Goal: Task Accomplishment & Management: Complete application form

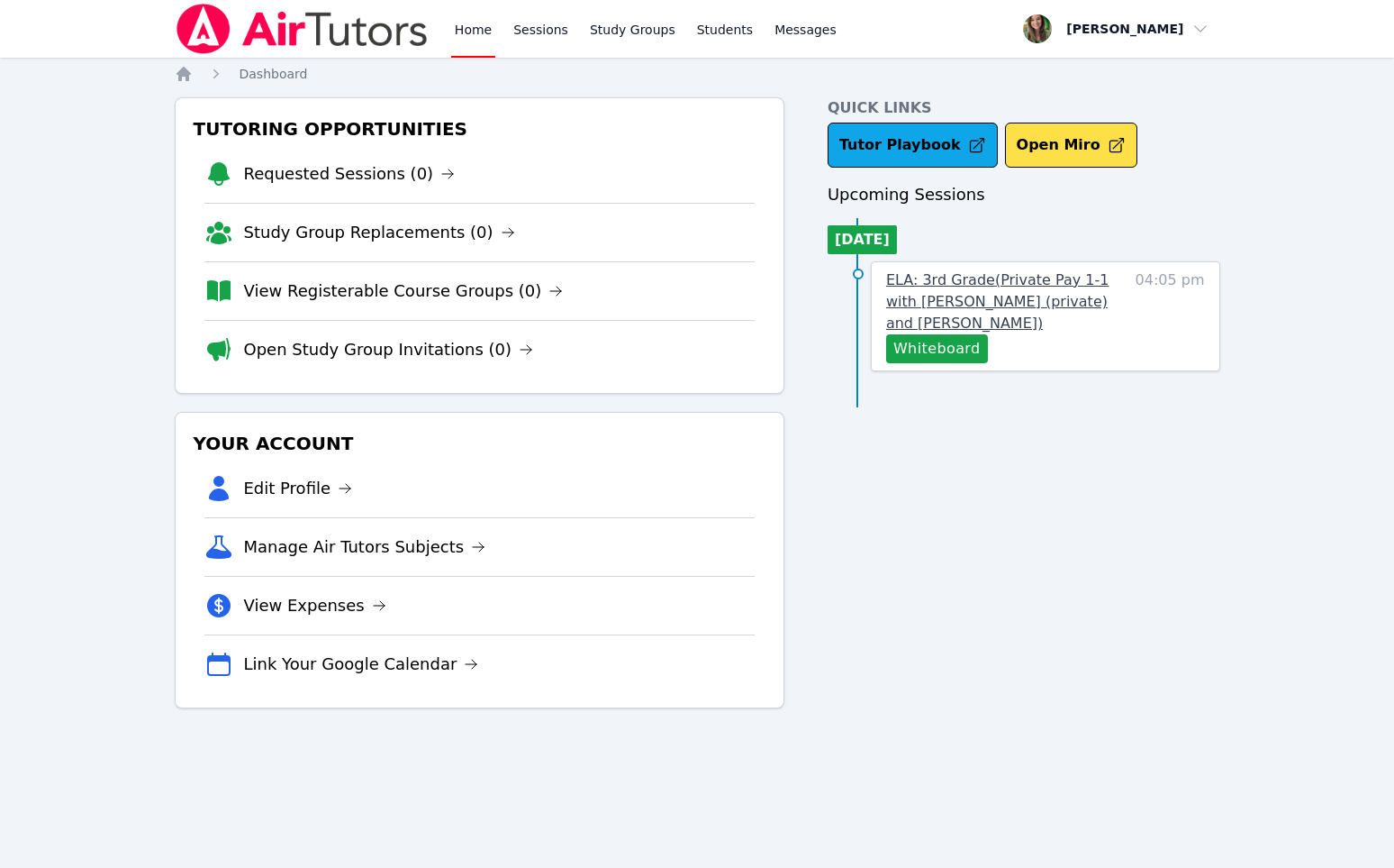
click at [953, 332] on link "ELA: 3rd Grade ( Private Pay 1-1 with [PERSON_NAME] (private) and [PERSON_NAME]…" at bounding box center [1005, 302] width 239 height 65
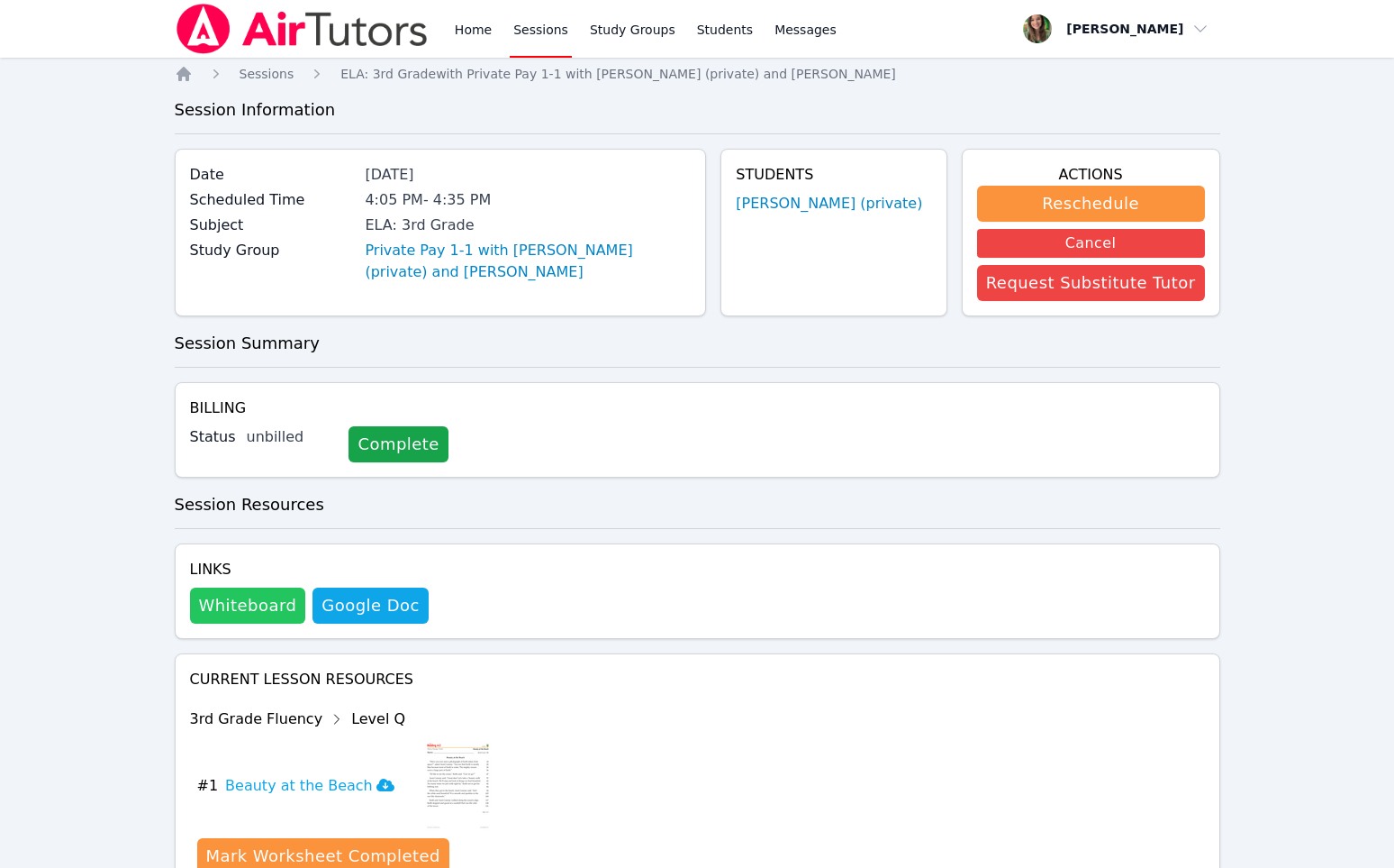
click at [246, 619] on button "Whiteboard" at bounding box center [248, 606] width 116 height 36
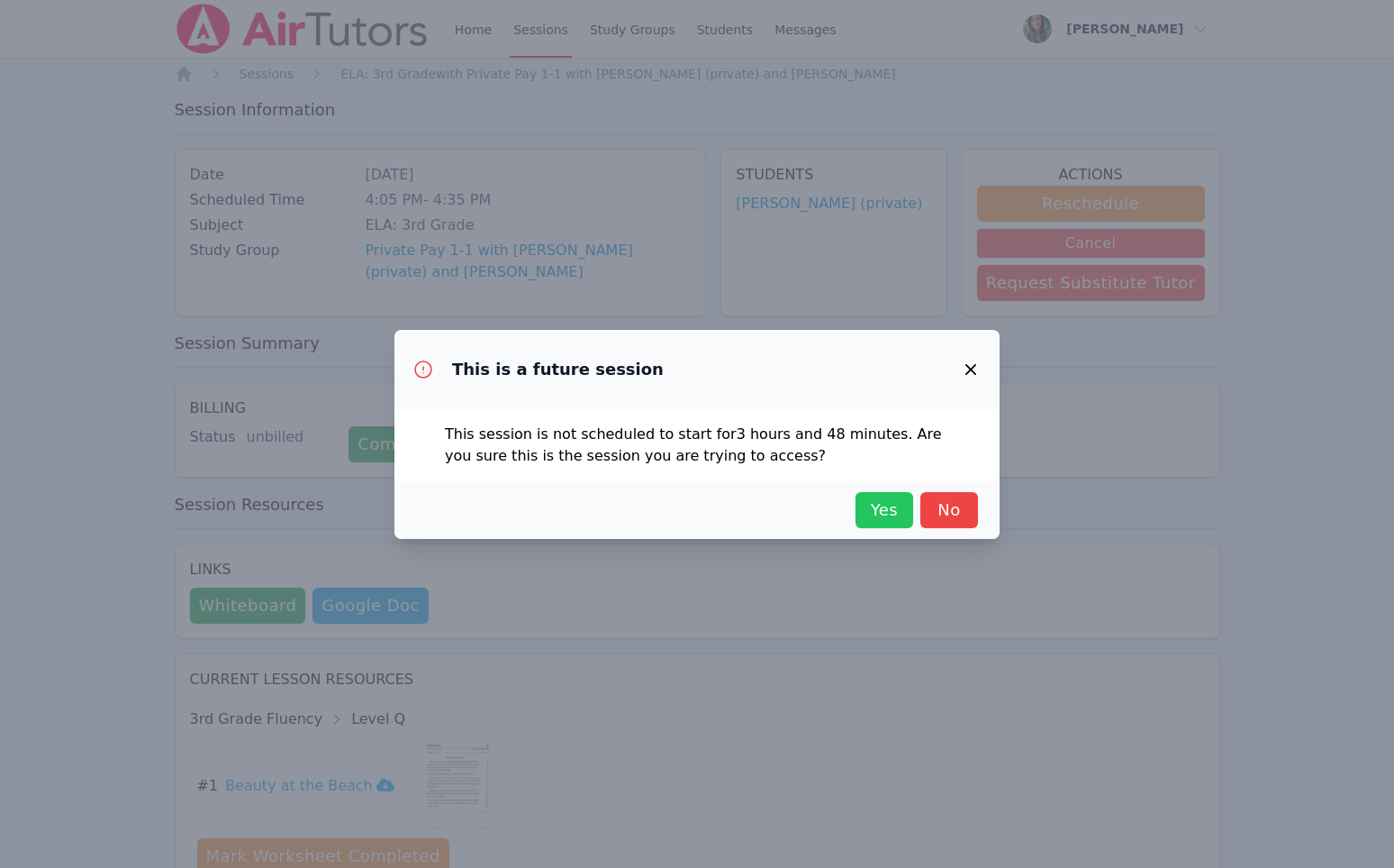
click at [879, 513] on span "Yes" at bounding box center [884, 510] width 39 height 25
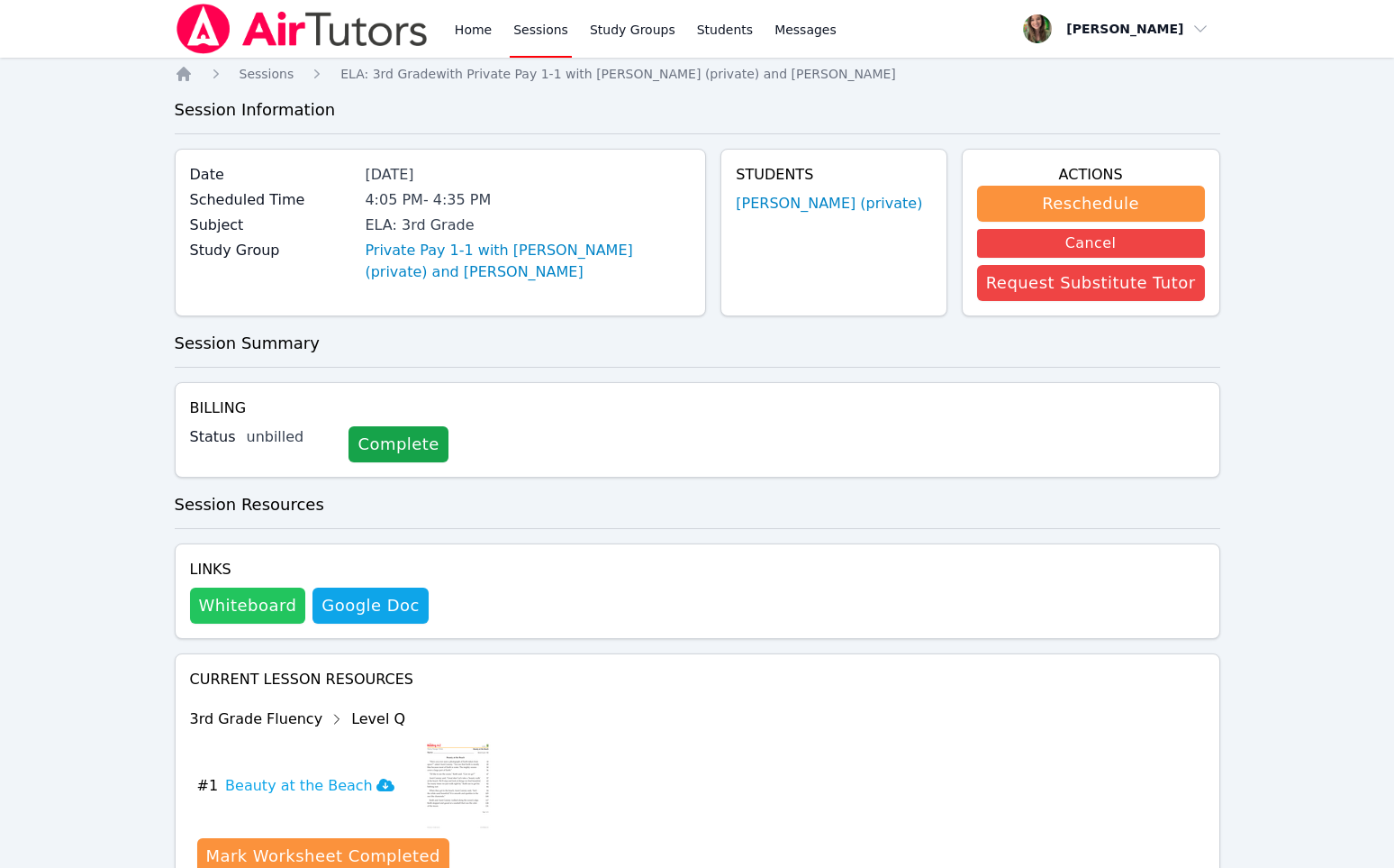
click at [248, 607] on button "Whiteboard" at bounding box center [248, 606] width 116 height 36
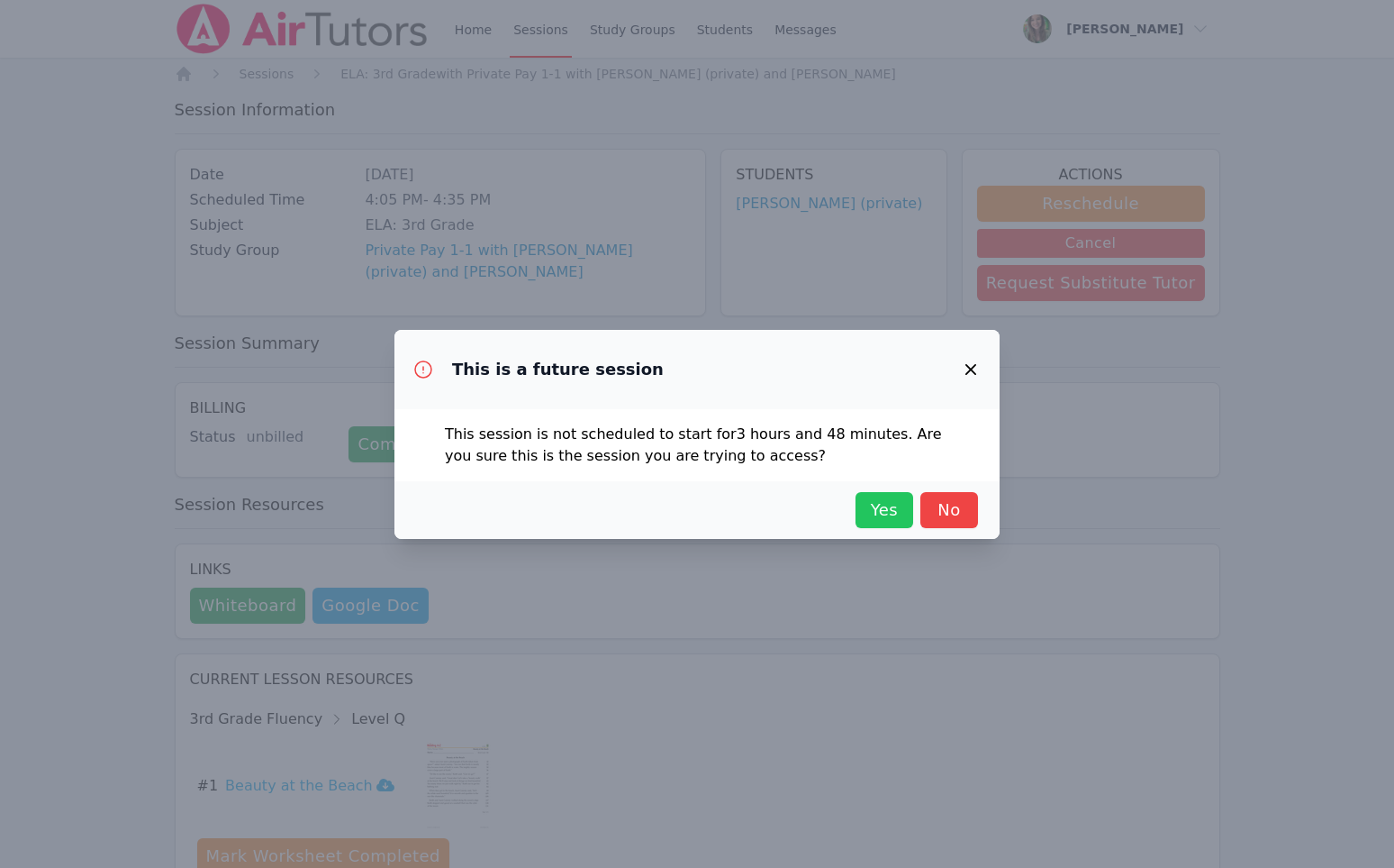
click at [877, 514] on span "Yes" at bounding box center [884, 510] width 39 height 25
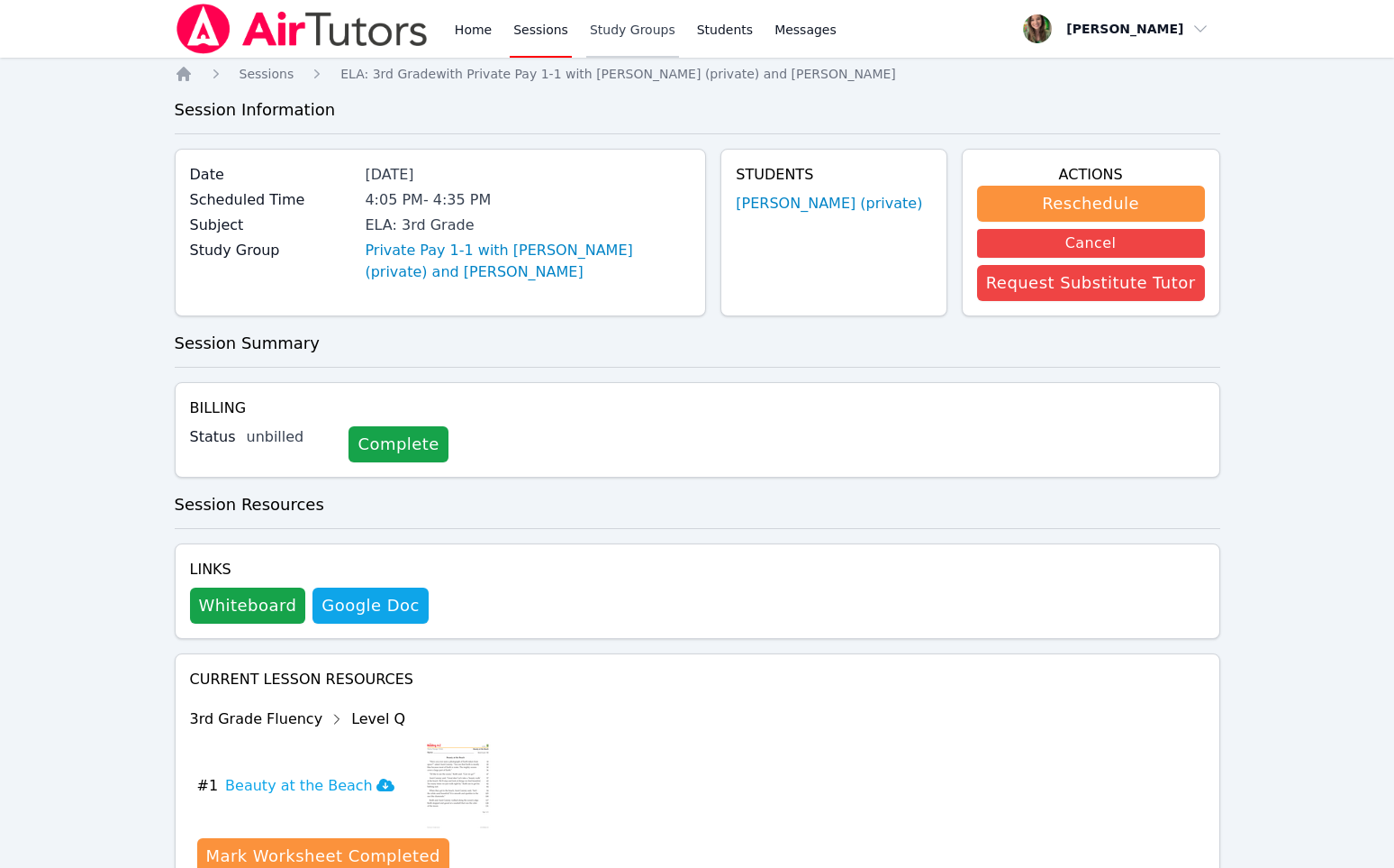
click at [628, 29] on link "Study Groups" at bounding box center [633, 29] width 93 height 58
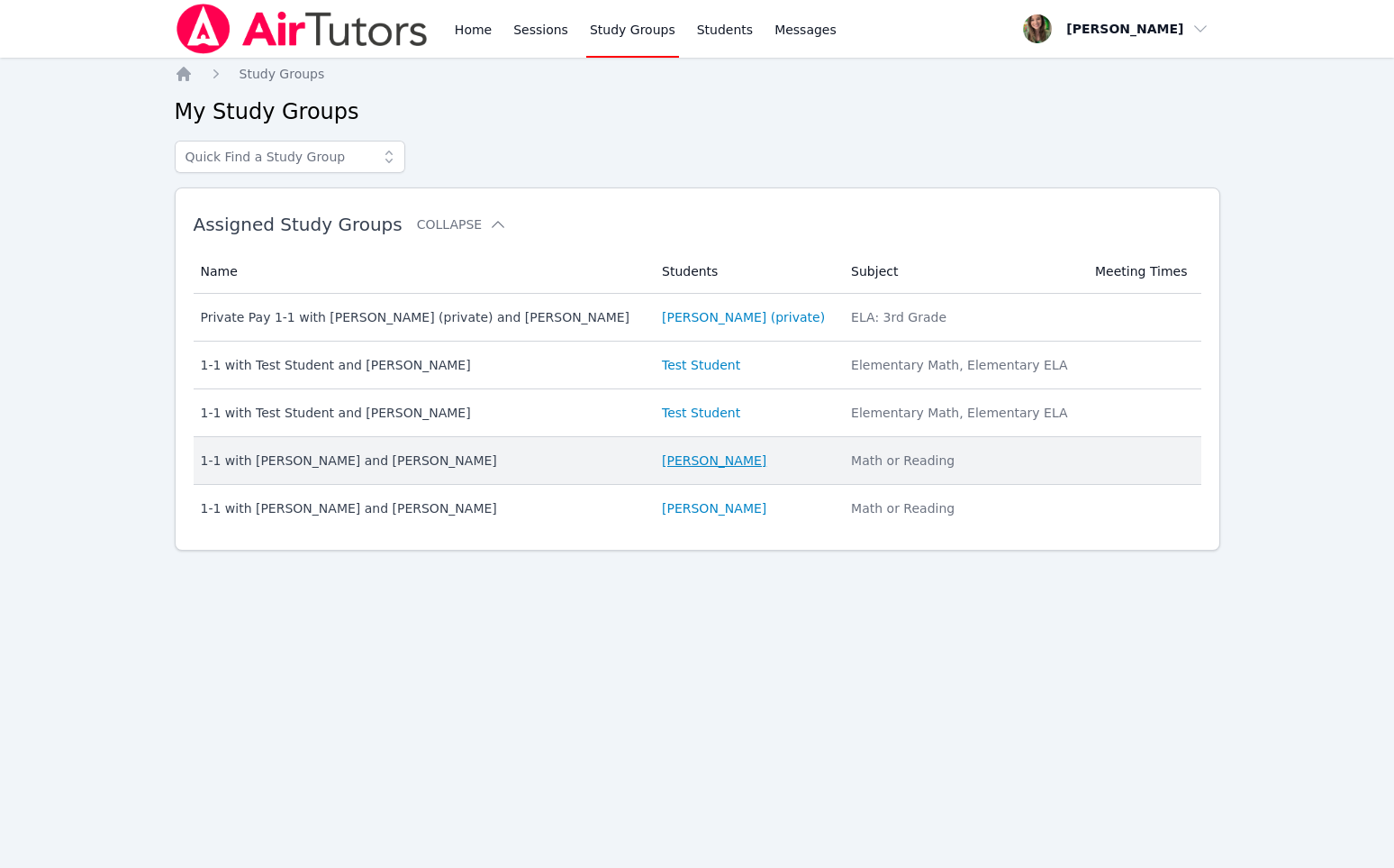
click at [728, 462] on link "[PERSON_NAME]" at bounding box center [714, 460] width 105 height 18
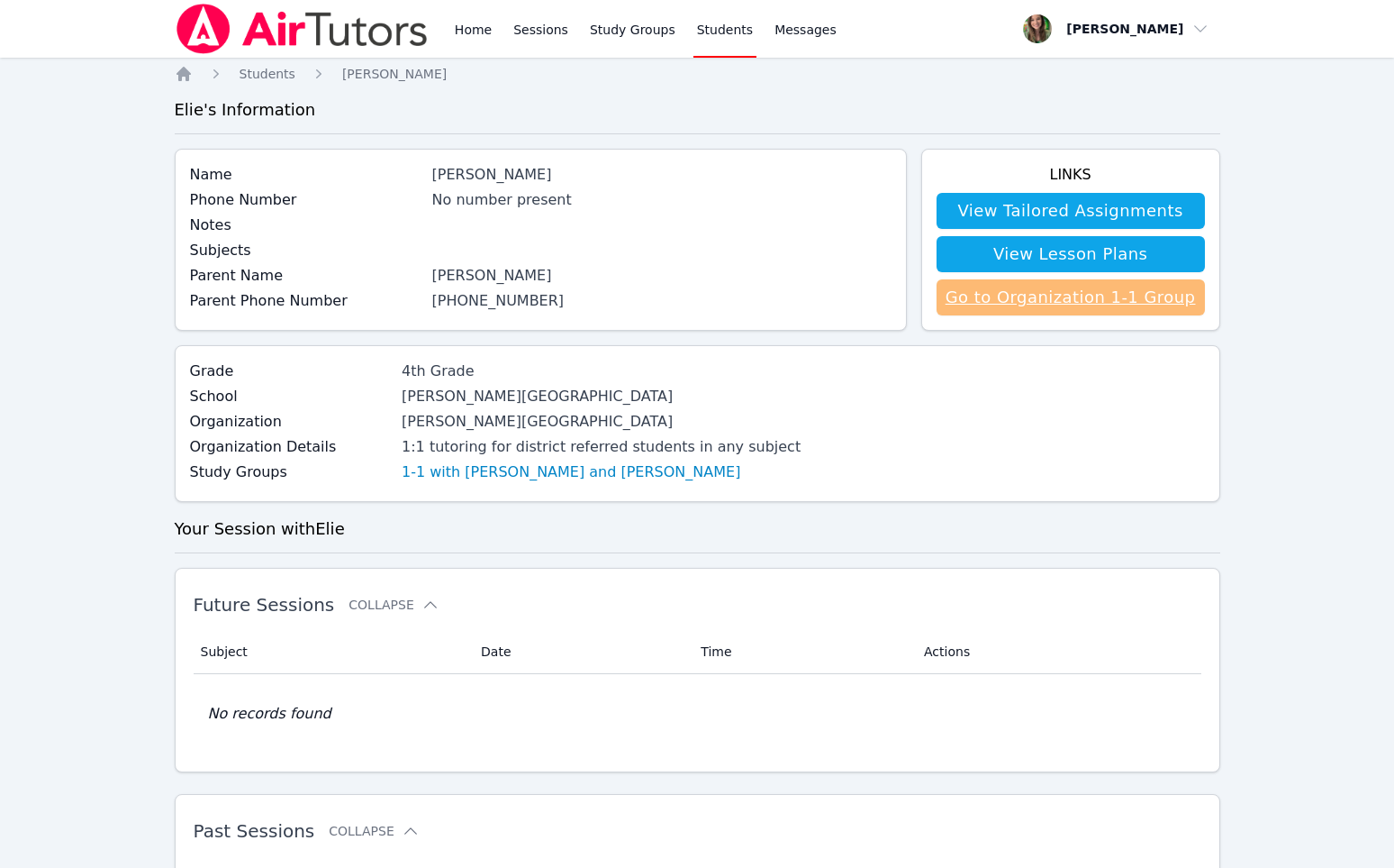
click at [990, 302] on link "Go to Organization 1-1 Group" at bounding box center [1071, 298] width 269 height 36
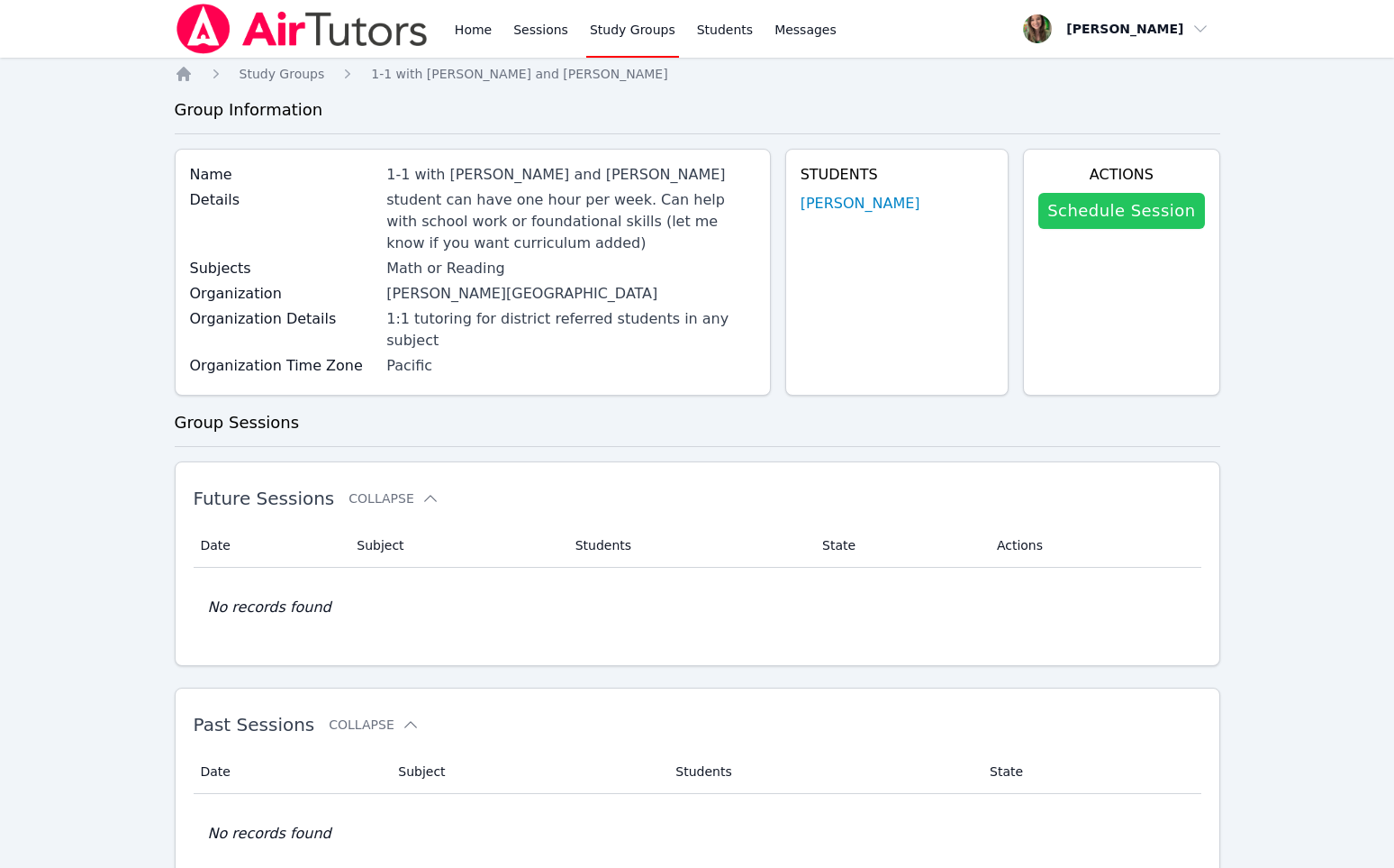
click at [1099, 205] on link "Schedule Session" at bounding box center [1121, 211] width 166 height 36
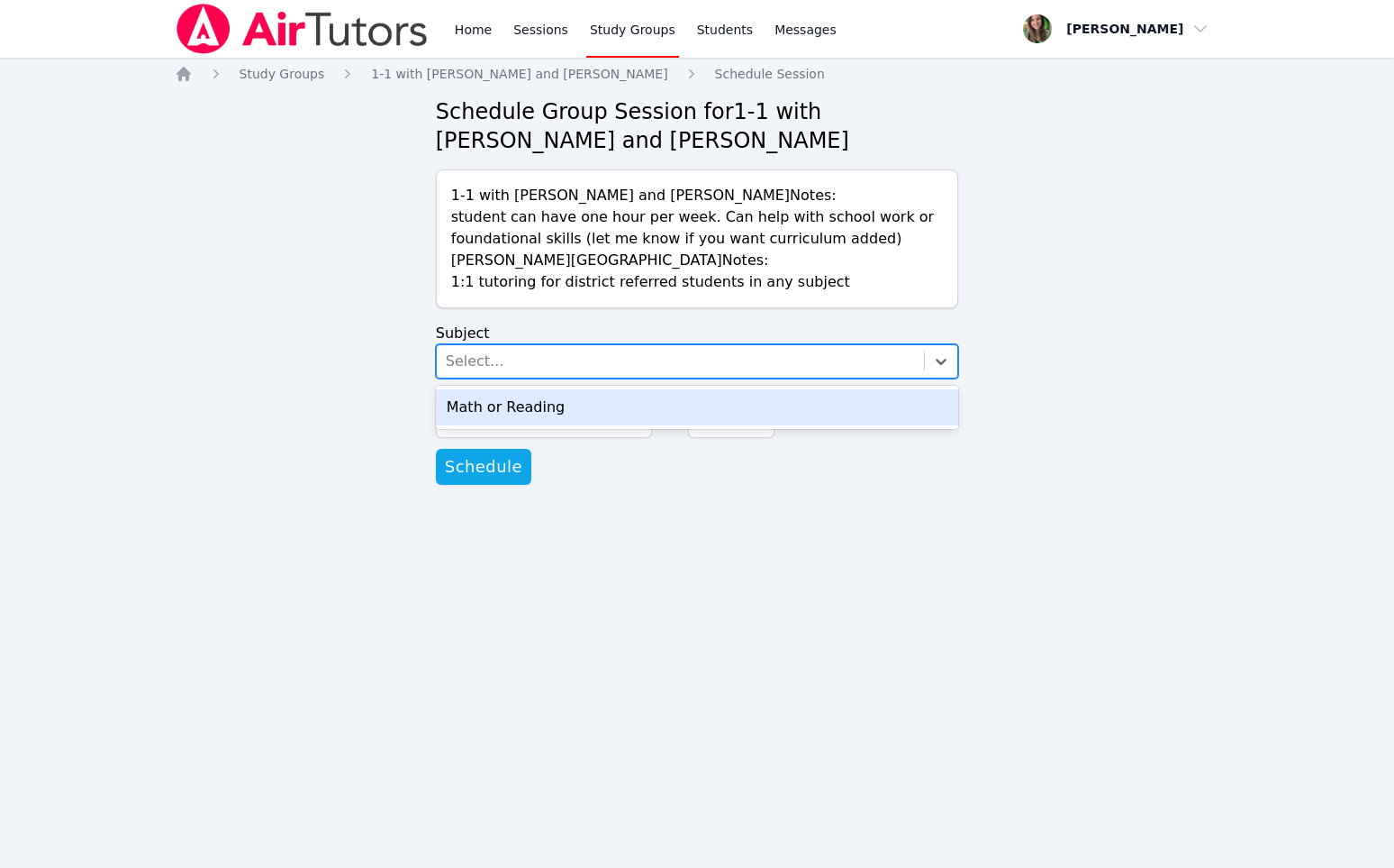
click at [514, 365] on div "Select..." at bounding box center [681, 361] width 489 height 33
click at [522, 409] on div "Math or Reading" at bounding box center [697, 407] width 523 height 36
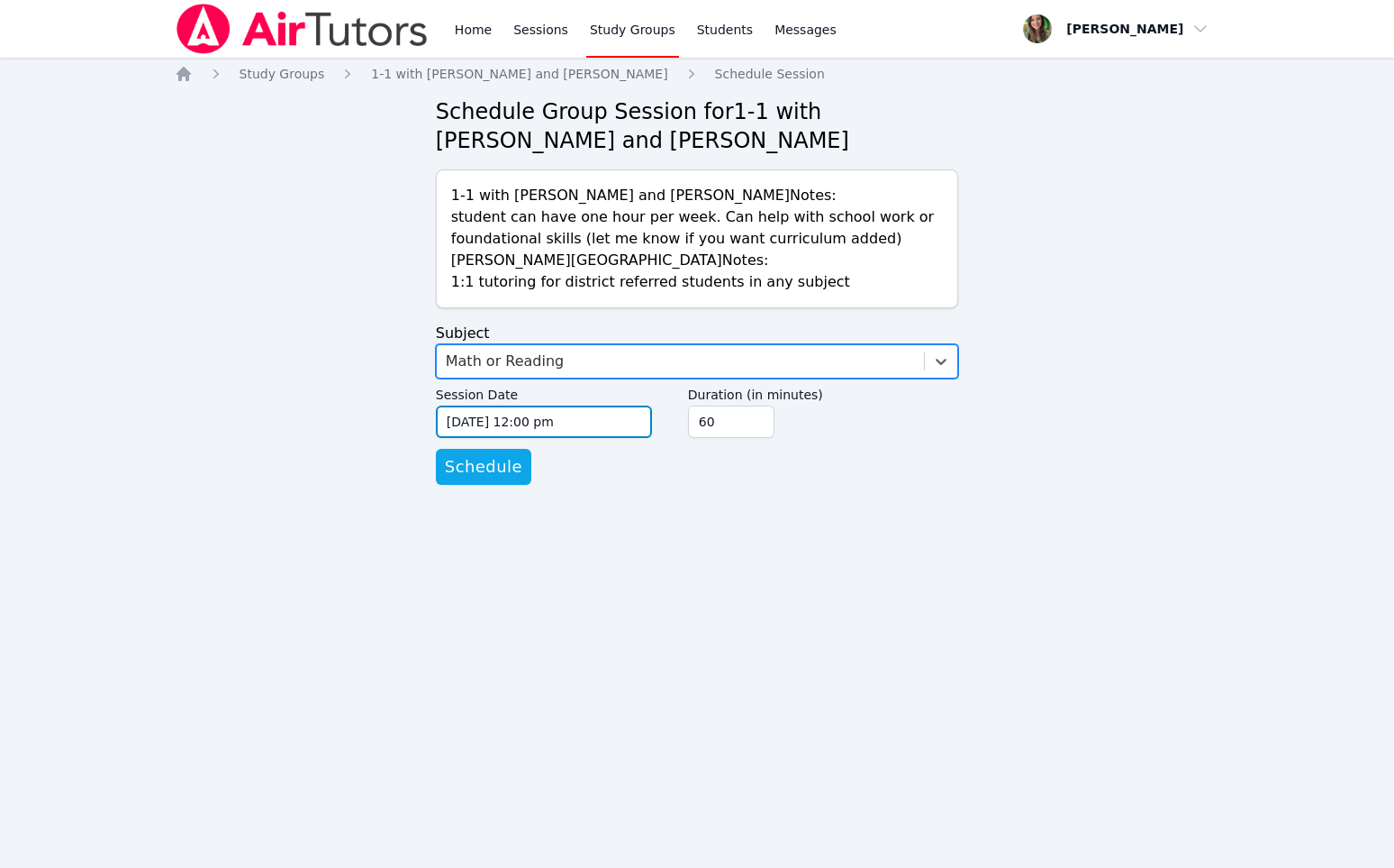
click at [488, 422] on input "[DATE] 12:00 pm" at bounding box center [543, 422] width 216 height 33
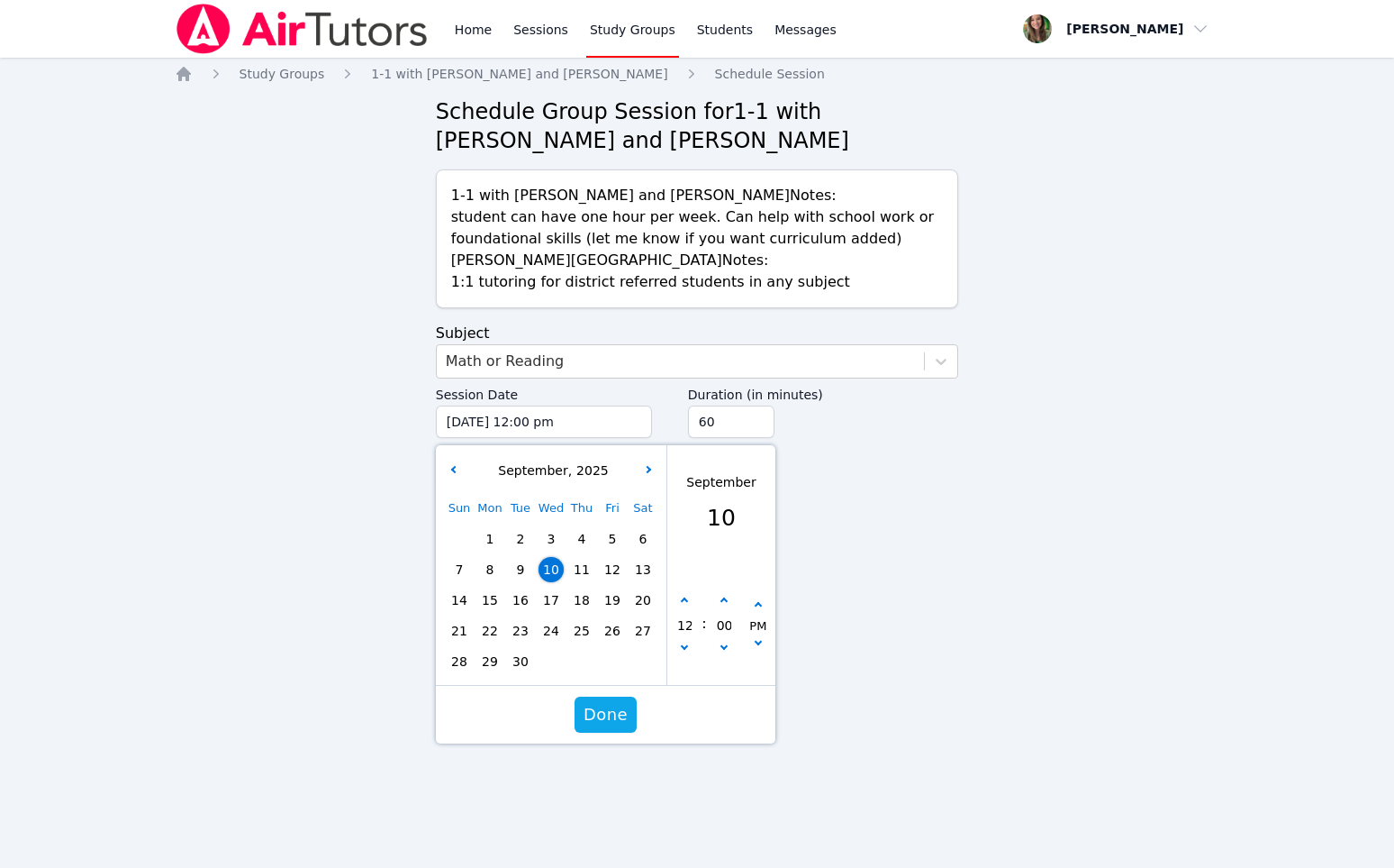
click at [580, 577] on span "11" at bounding box center [582, 569] width 25 height 25
click at [682, 604] on button "button" at bounding box center [685, 600] width 18 height 18
type input "[DATE] 01:00 pm"
type input "01"
click at [682, 604] on button "button" at bounding box center [685, 600] width 18 height 18
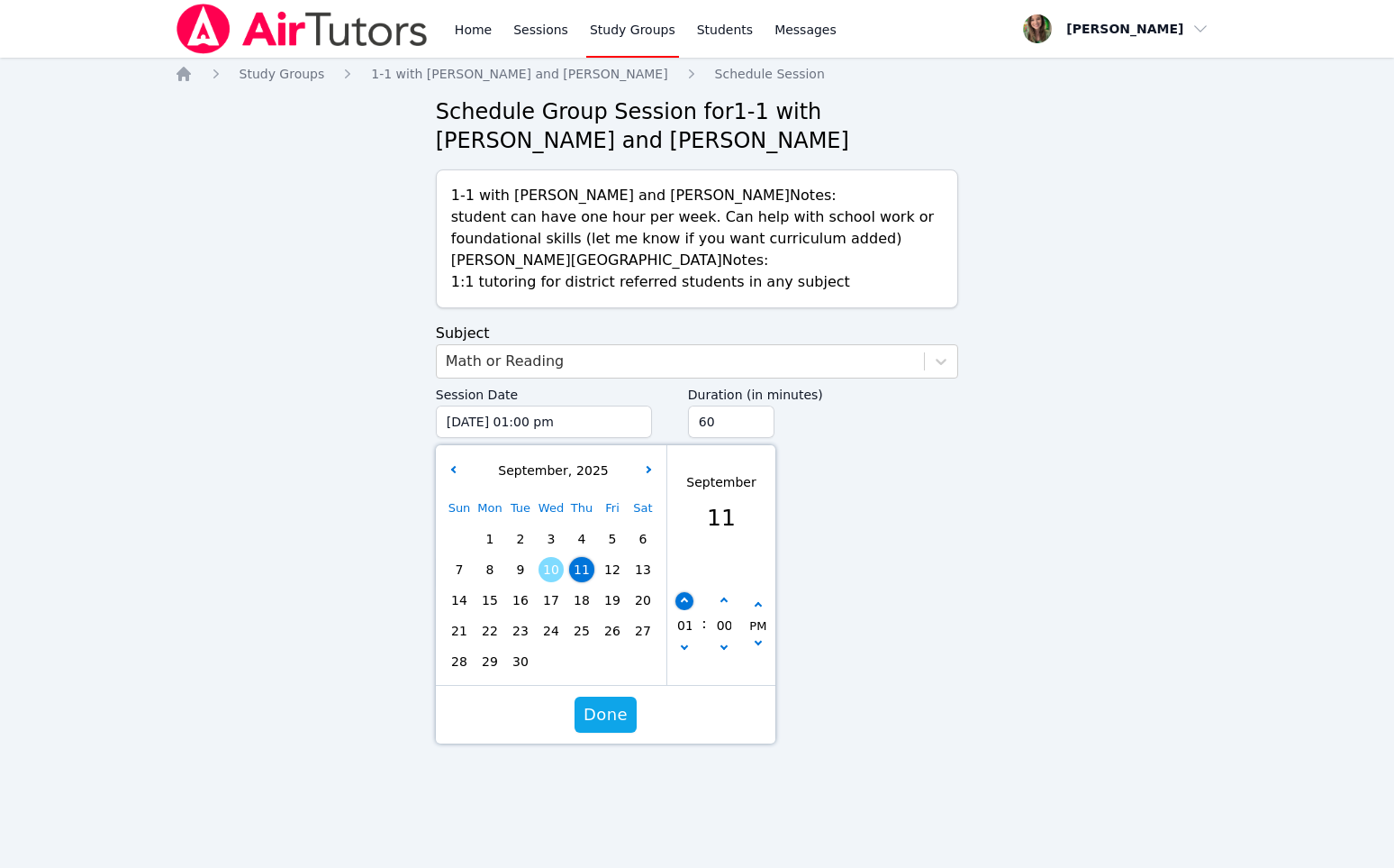
type input "[DATE] 02:00 pm"
type input "02"
click at [682, 604] on button "button" at bounding box center [685, 600] width 18 height 18
type input "[DATE] 03:00 pm"
type input "03"
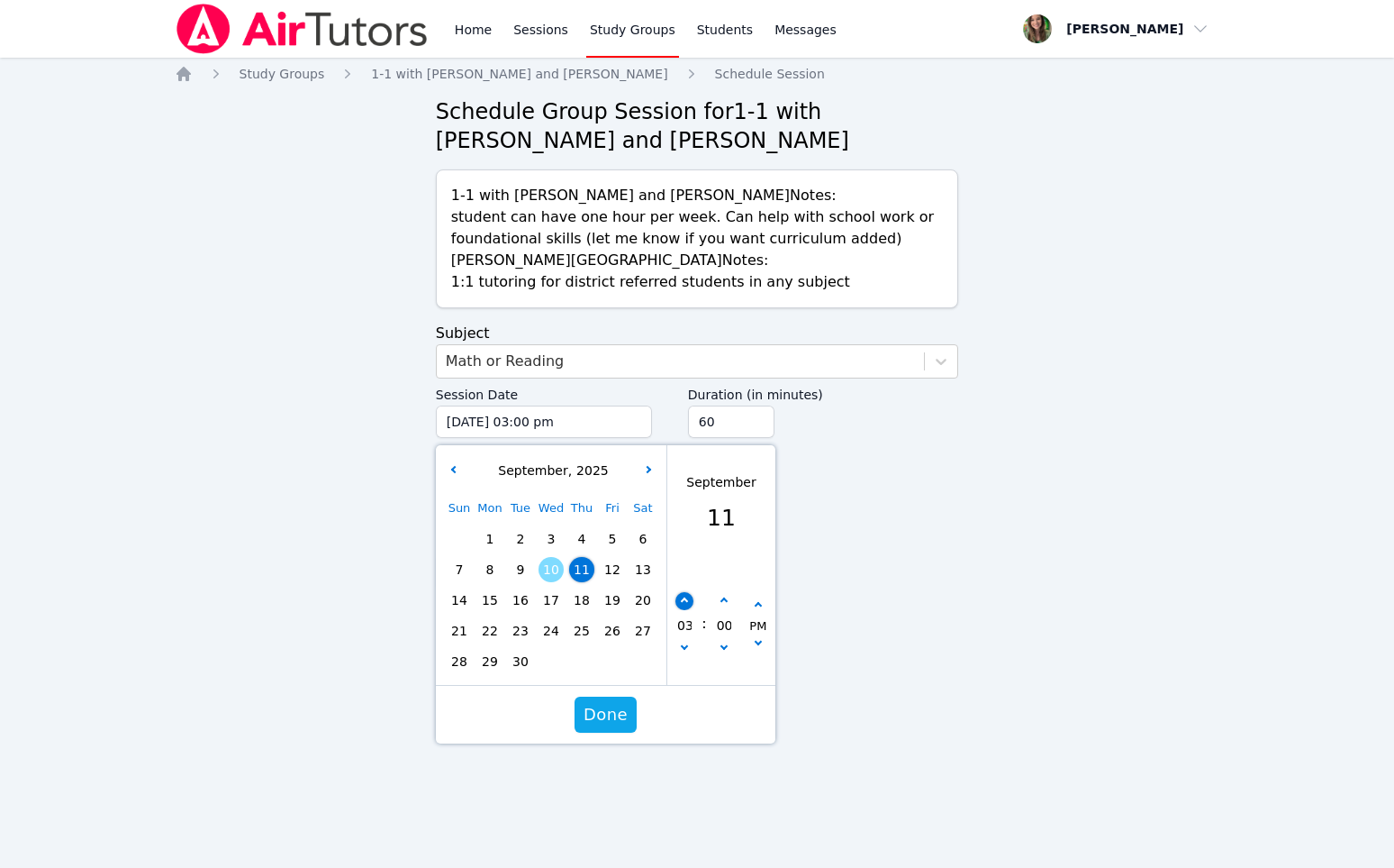
click at [682, 604] on button "button" at bounding box center [685, 600] width 18 height 18
type input "[DATE] 04:00 pm"
type input "04"
click at [682, 604] on button "button" at bounding box center [685, 600] width 18 height 18
type input "[DATE] 05:00 pm"
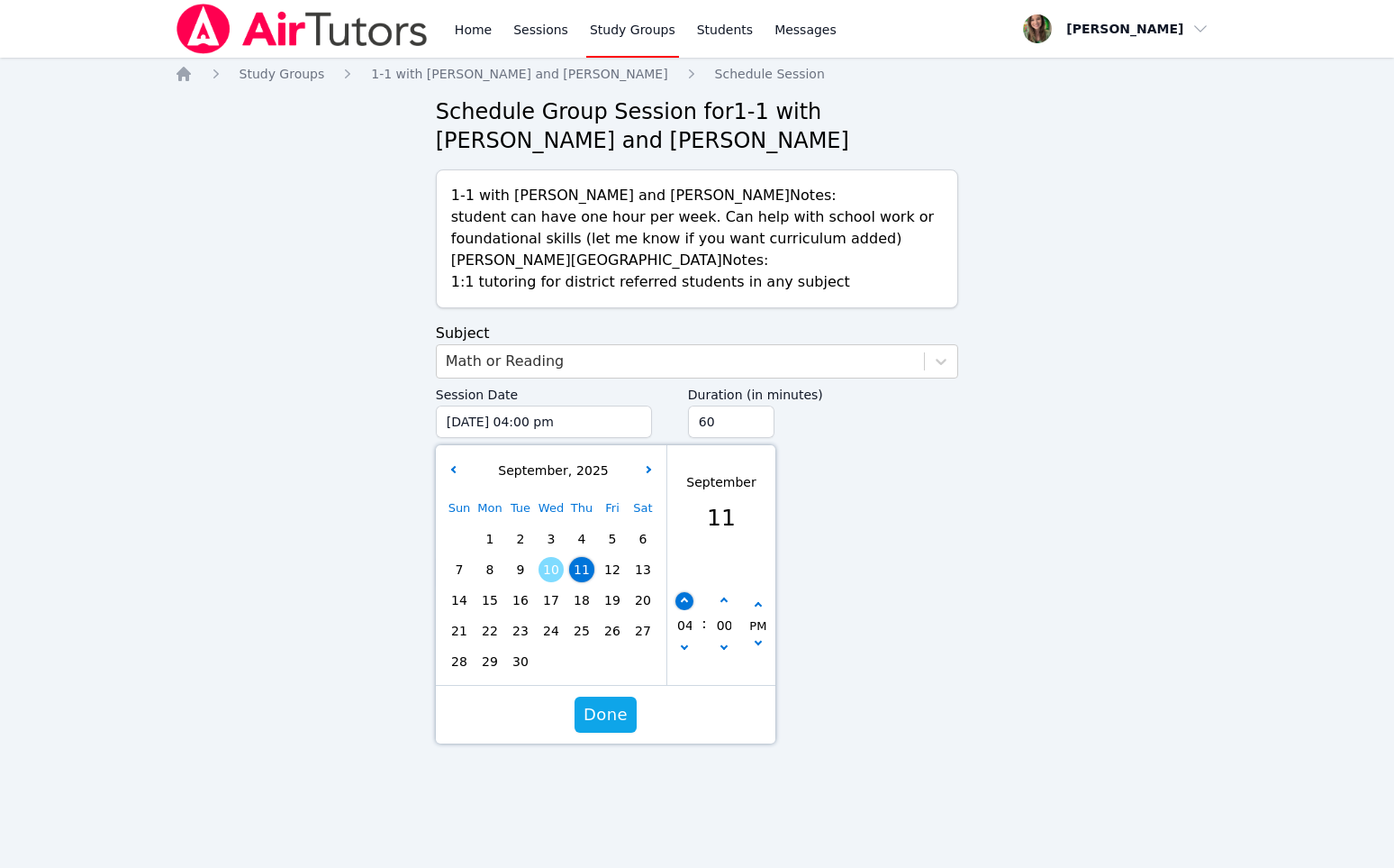
type input "05"
click at [682, 604] on button "button" at bounding box center [685, 600] width 18 height 18
type input "[DATE] 06:00 pm"
type input "06"
click at [682, 604] on button "button" at bounding box center [685, 600] width 18 height 18
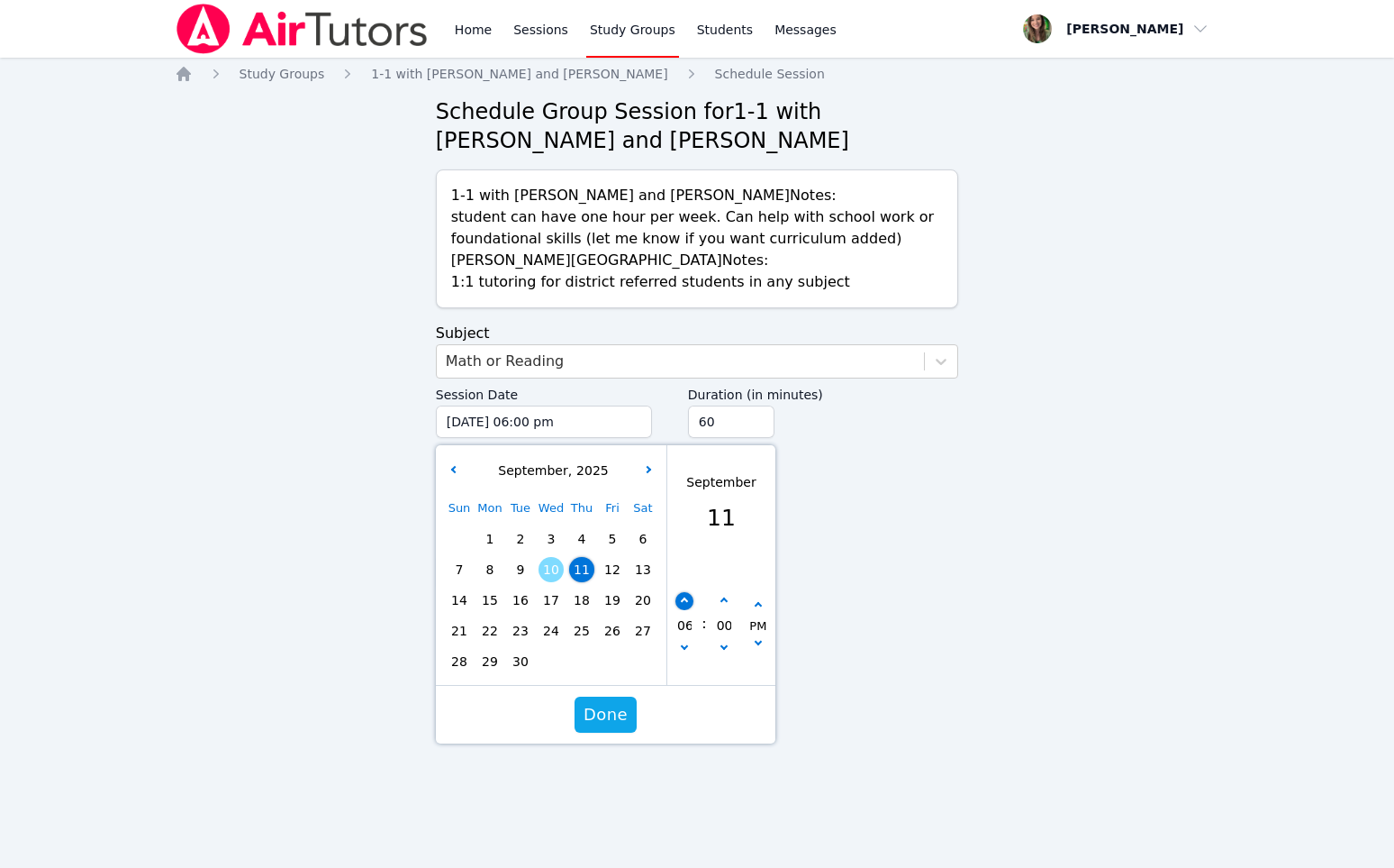
type input "[DATE] 07:00 pm"
type input "07"
click at [682, 604] on button "button" at bounding box center [685, 600] width 18 height 18
type input "[DATE] 08:00 pm"
type input "08"
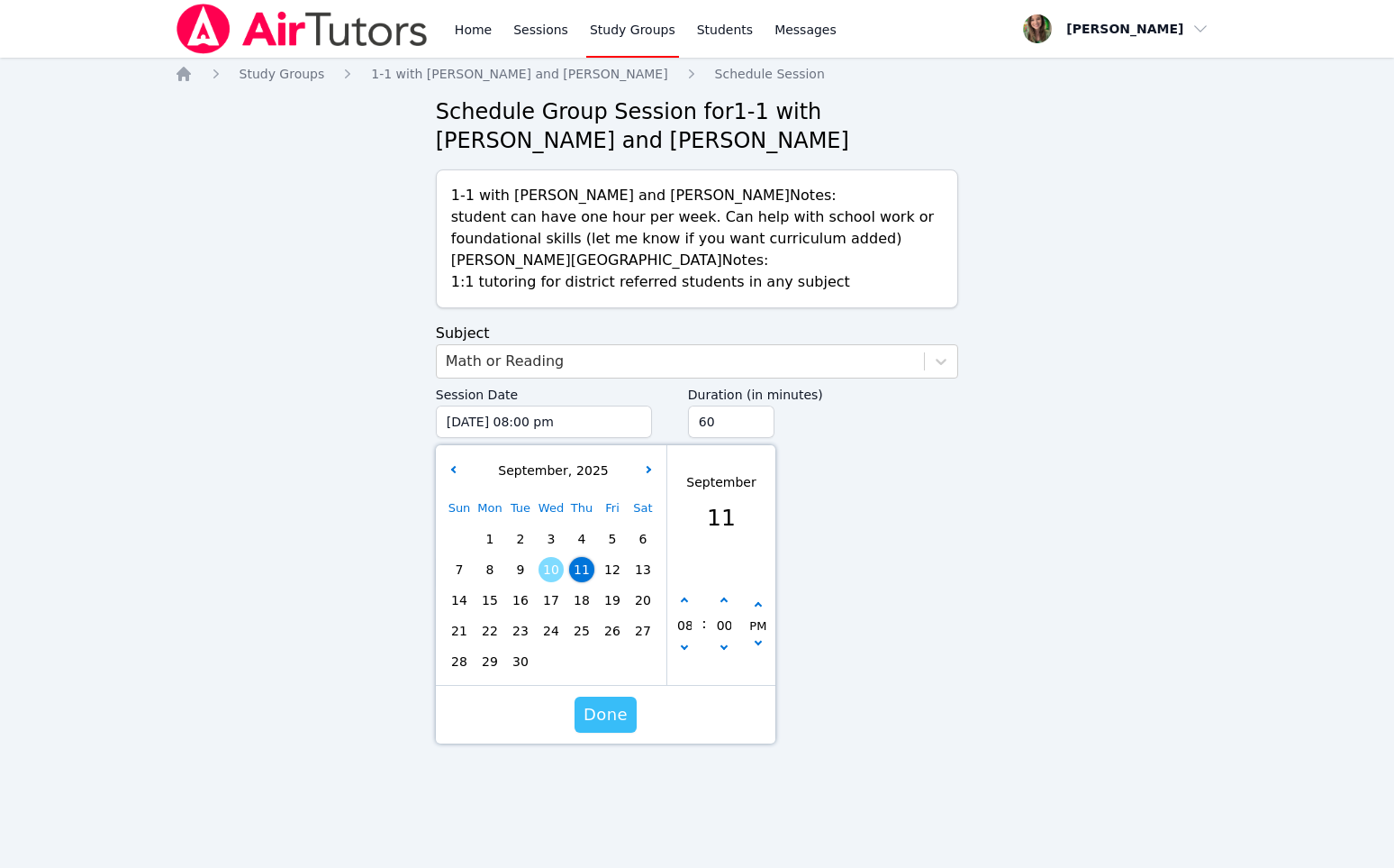
click at [610, 715] on span "Done" at bounding box center [606, 714] width 44 height 25
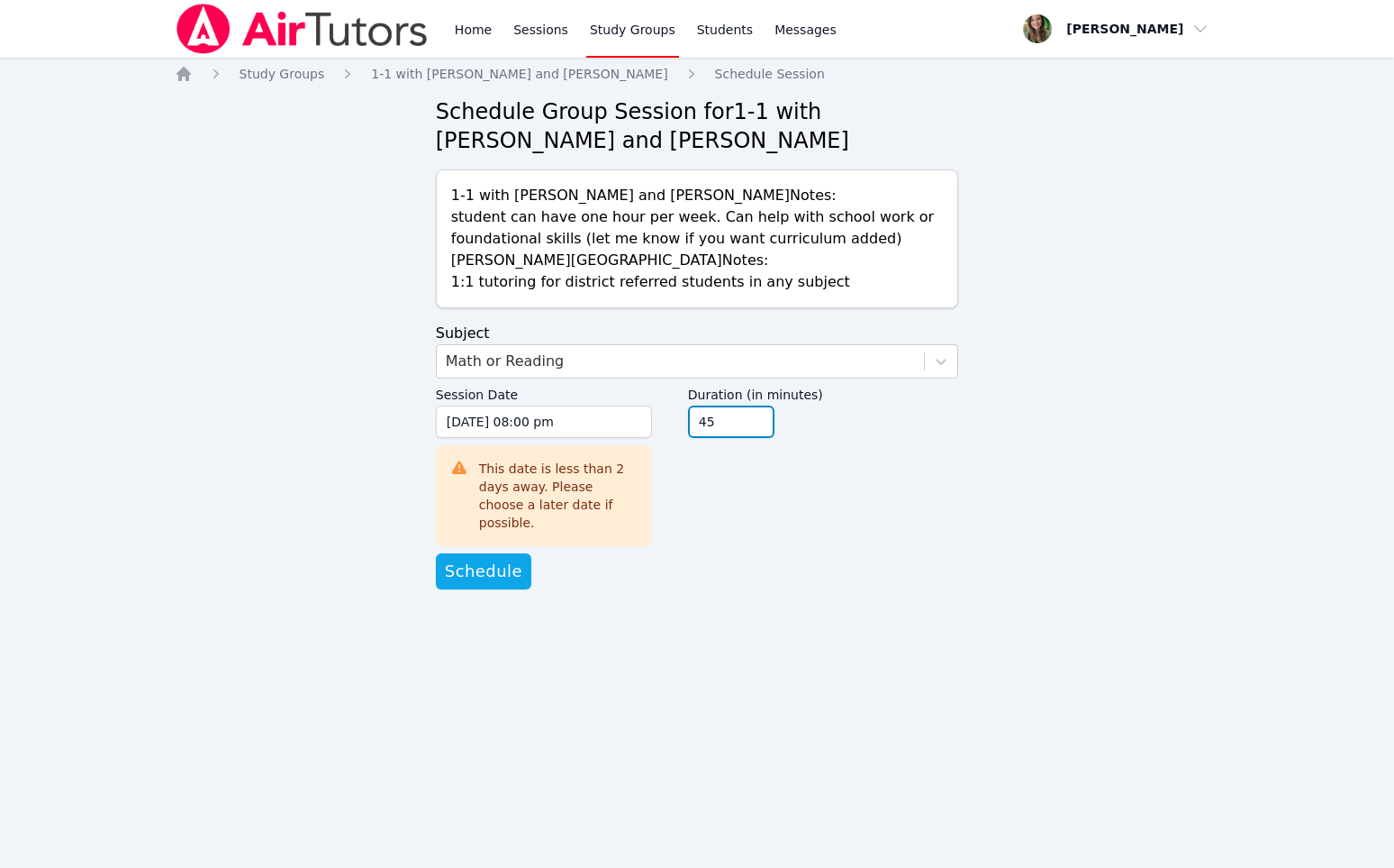
click at [762, 431] on input "45" at bounding box center [732, 422] width 86 height 33
type input "30"
click at [762, 431] on input "30" at bounding box center [732, 422] width 86 height 33
click at [494, 563] on span "Schedule" at bounding box center [484, 571] width 78 height 25
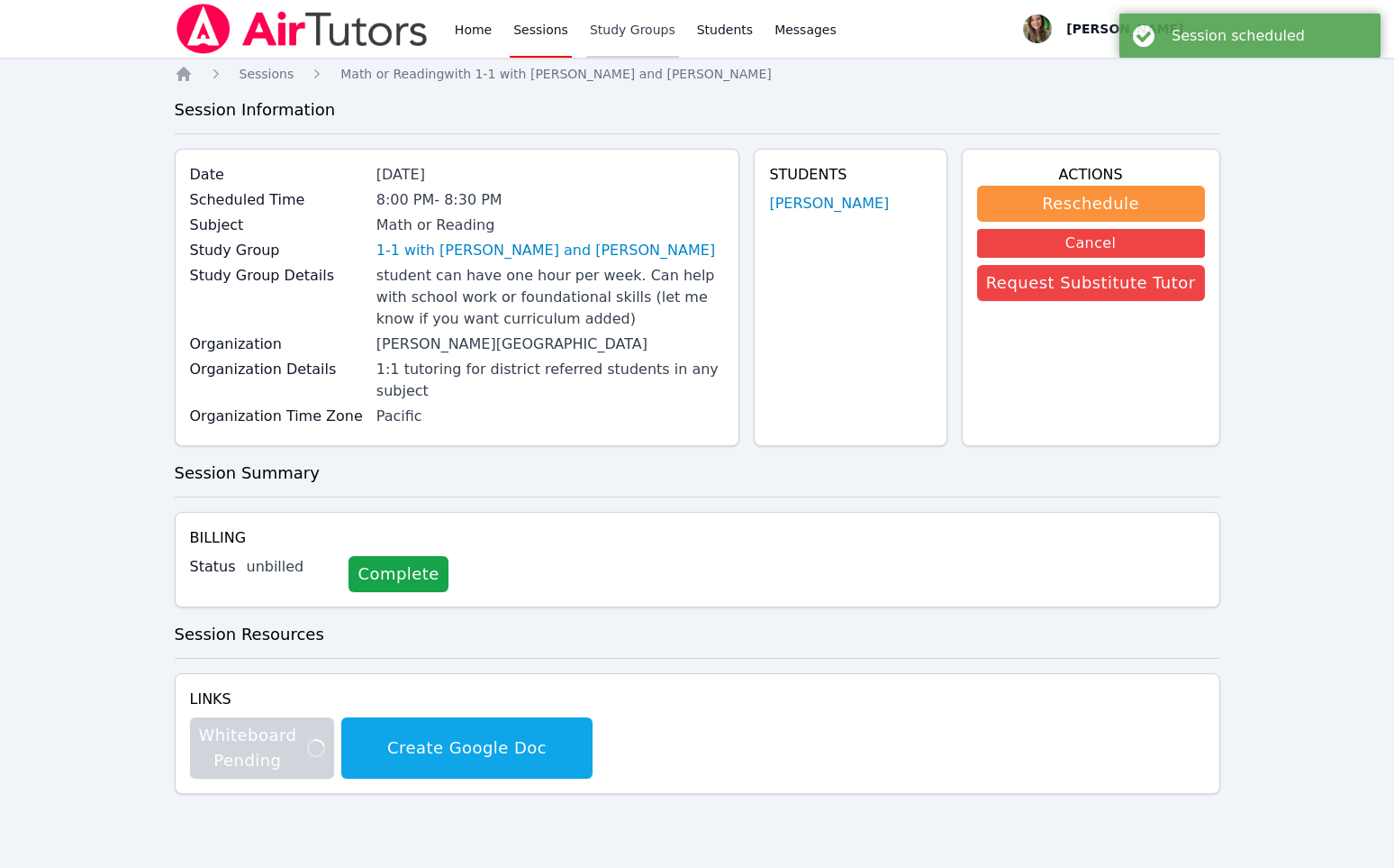
click at [610, 22] on link "Study Groups" at bounding box center [633, 29] width 93 height 58
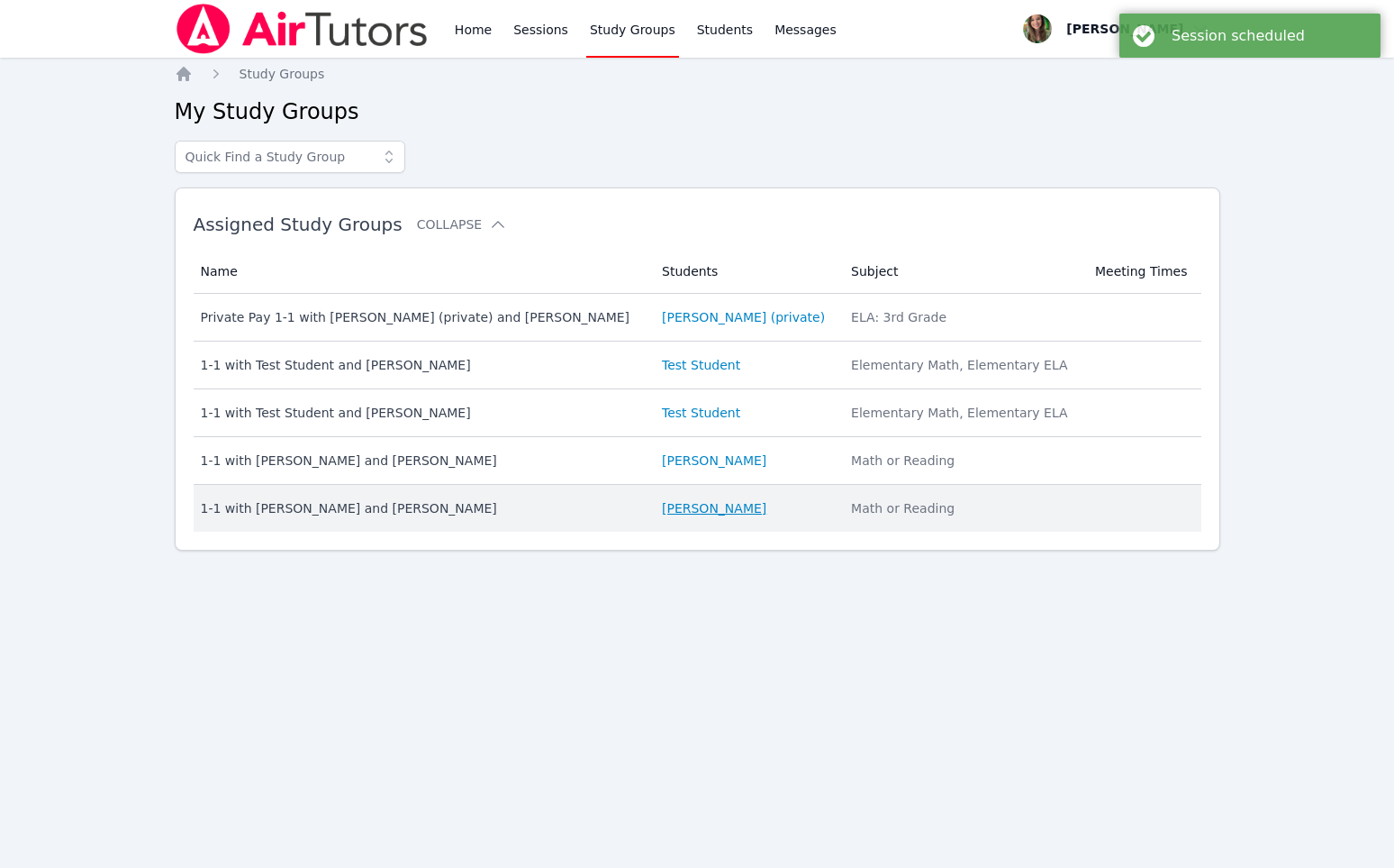
click at [717, 514] on link "[PERSON_NAME]" at bounding box center [714, 508] width 105 height 18
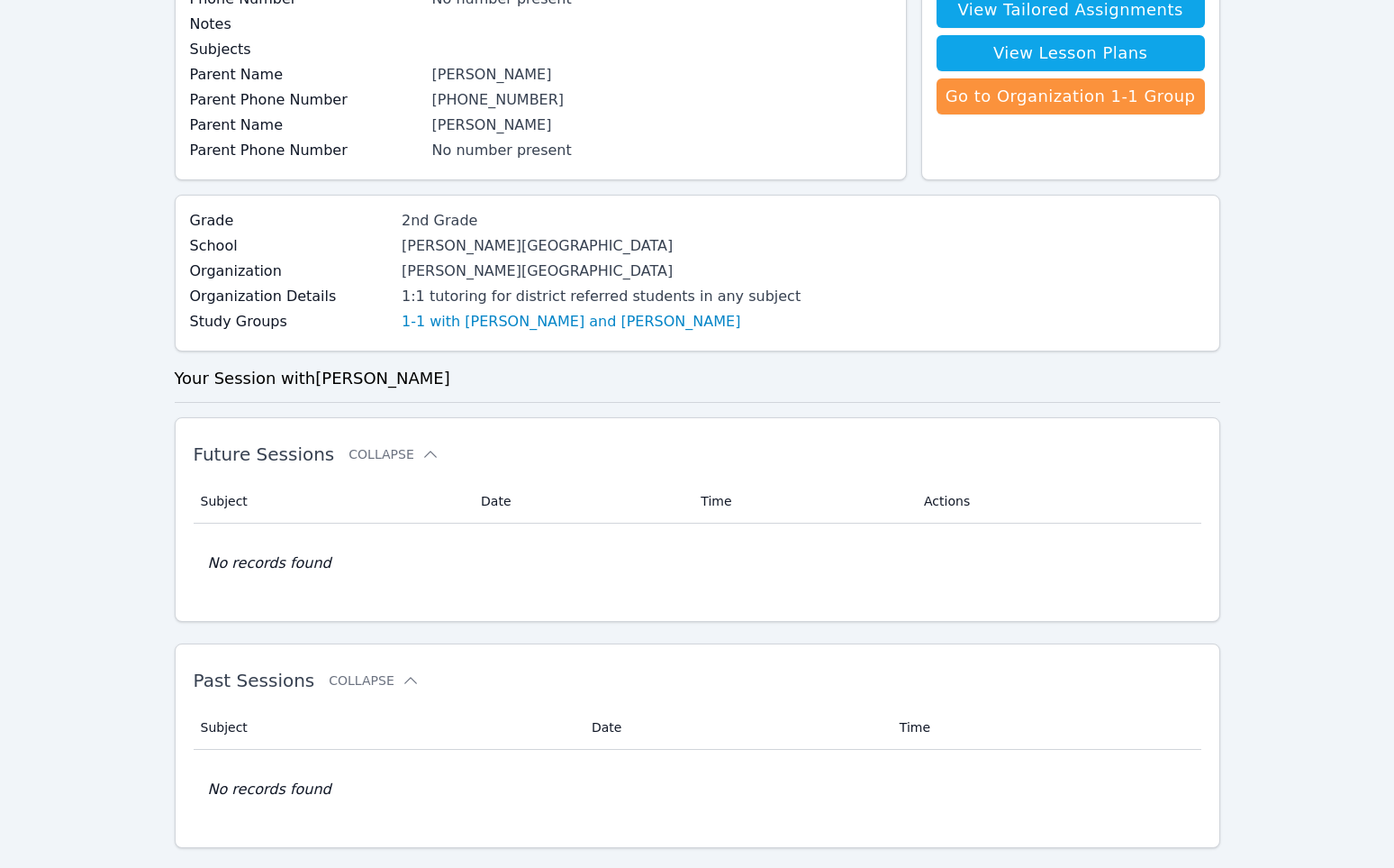
scroll to position [202, 0]
click at [1027, 96] on link "Go to Organization 1-1 Group" at bounding box center [1071, 96] width 269 height 36
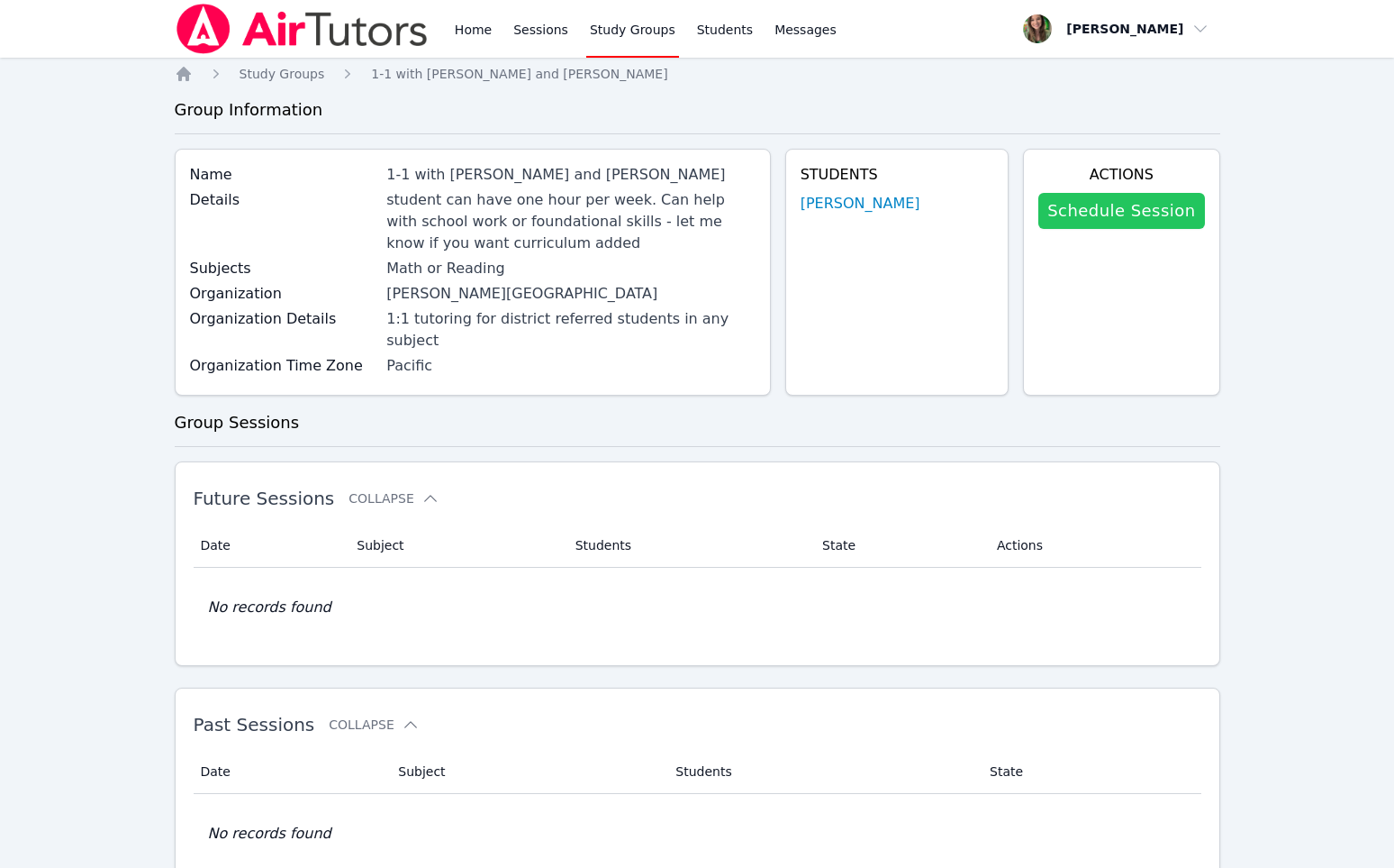
click at [1097, 205] on link "Schedule Session" at bounding box center [1121, 211] width 166 height 36
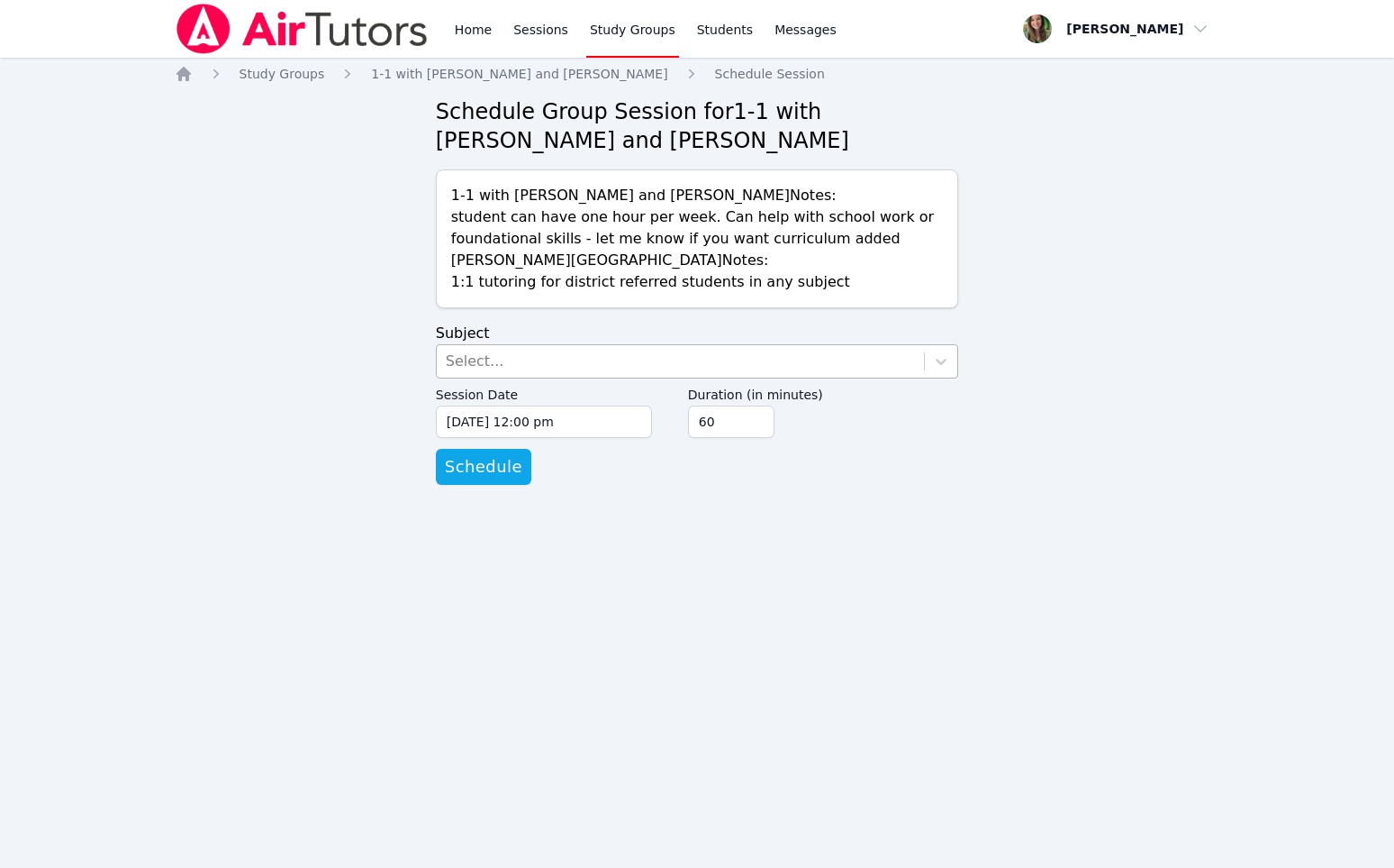
click at [469, 370] on div "Select..." at bounding box center [474, 361] width 59 height 22
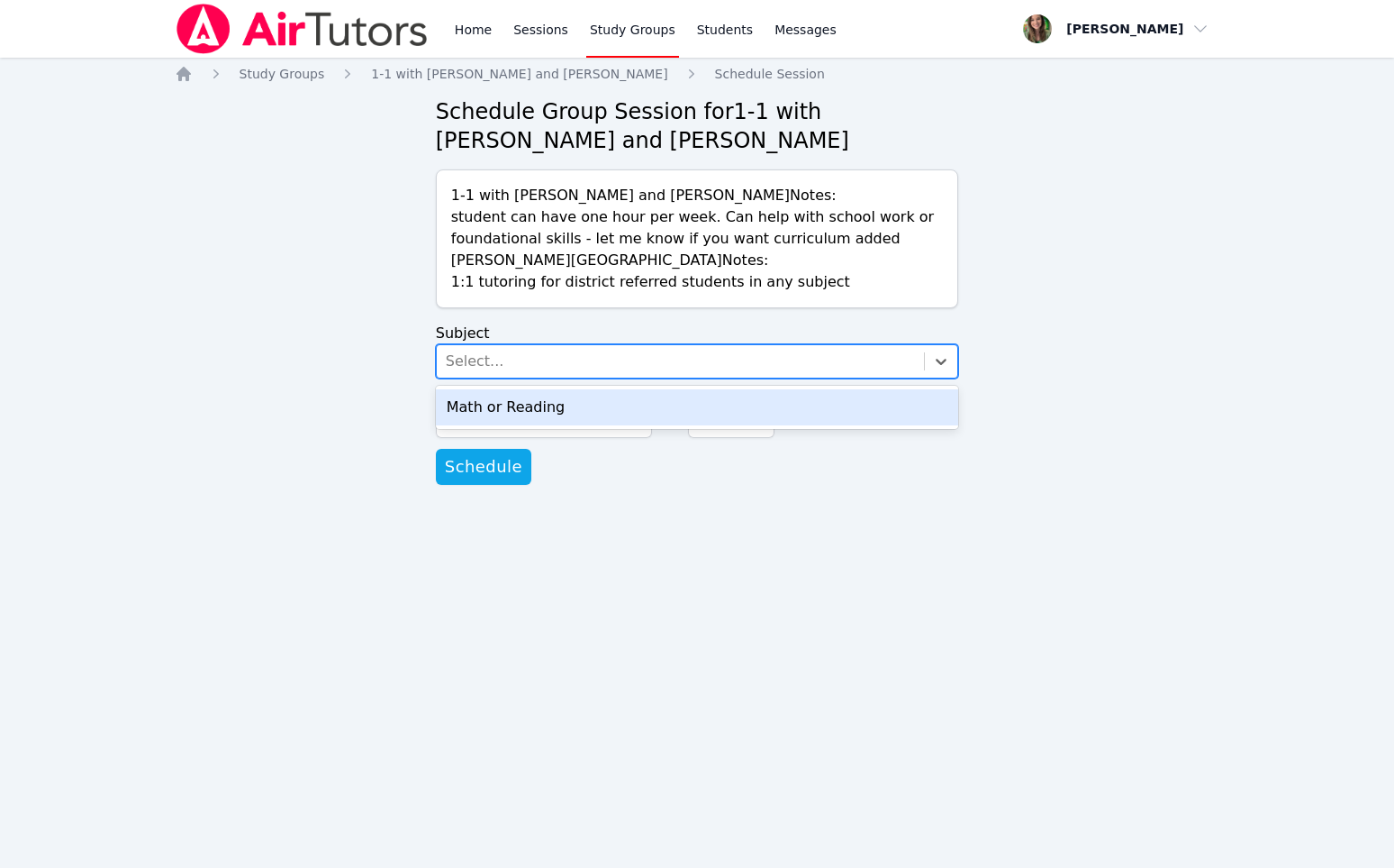
click at [474, 391] on div "Math or Reading" at bounding box center [697, 407] width 523 height 36
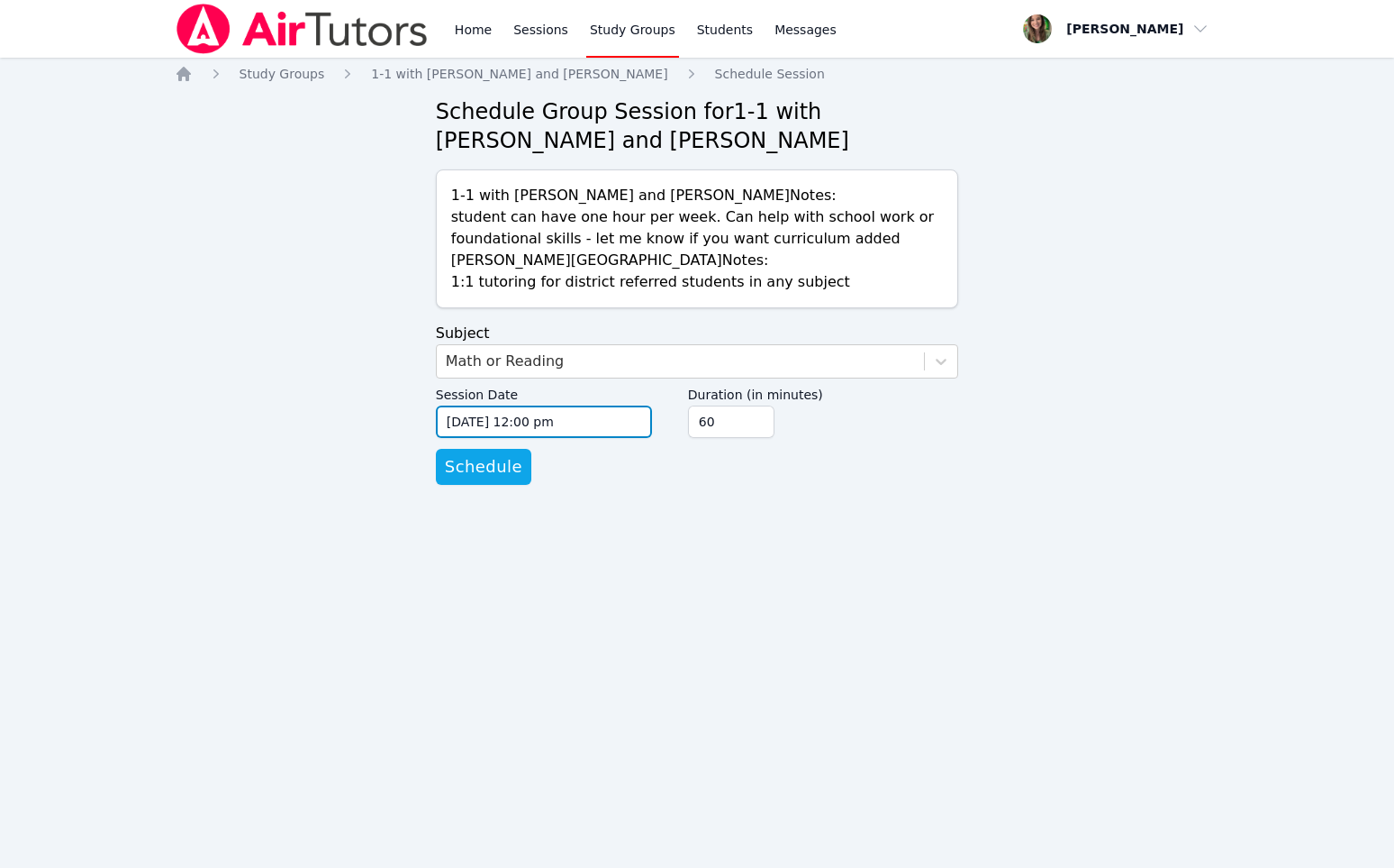
click at [477, 413] on input "[DATE] 12:00 pm" at bounding box center [543, 422] width 216 height 33
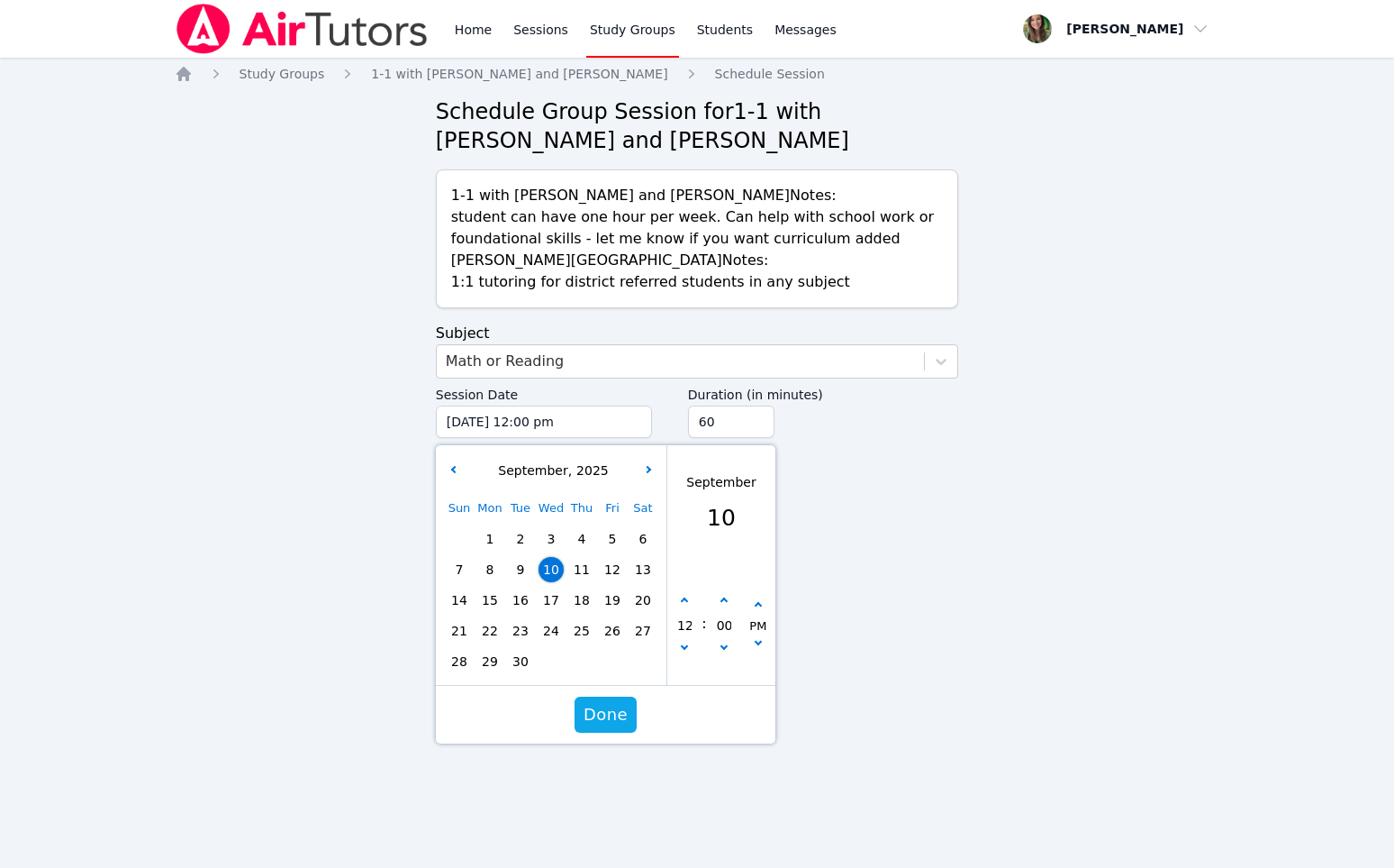
click at [589, 564] on span "11" at bounding box center [582, 569] width 25 height 25
click at [685, 594] on button "button" at bounding box center [685, 600] width 18 height 18
type input "[DATE] 01:00 pm"
type input "01"
click at [685, 594] on button "button" at bounding box center [685, 600] width 18 height 18
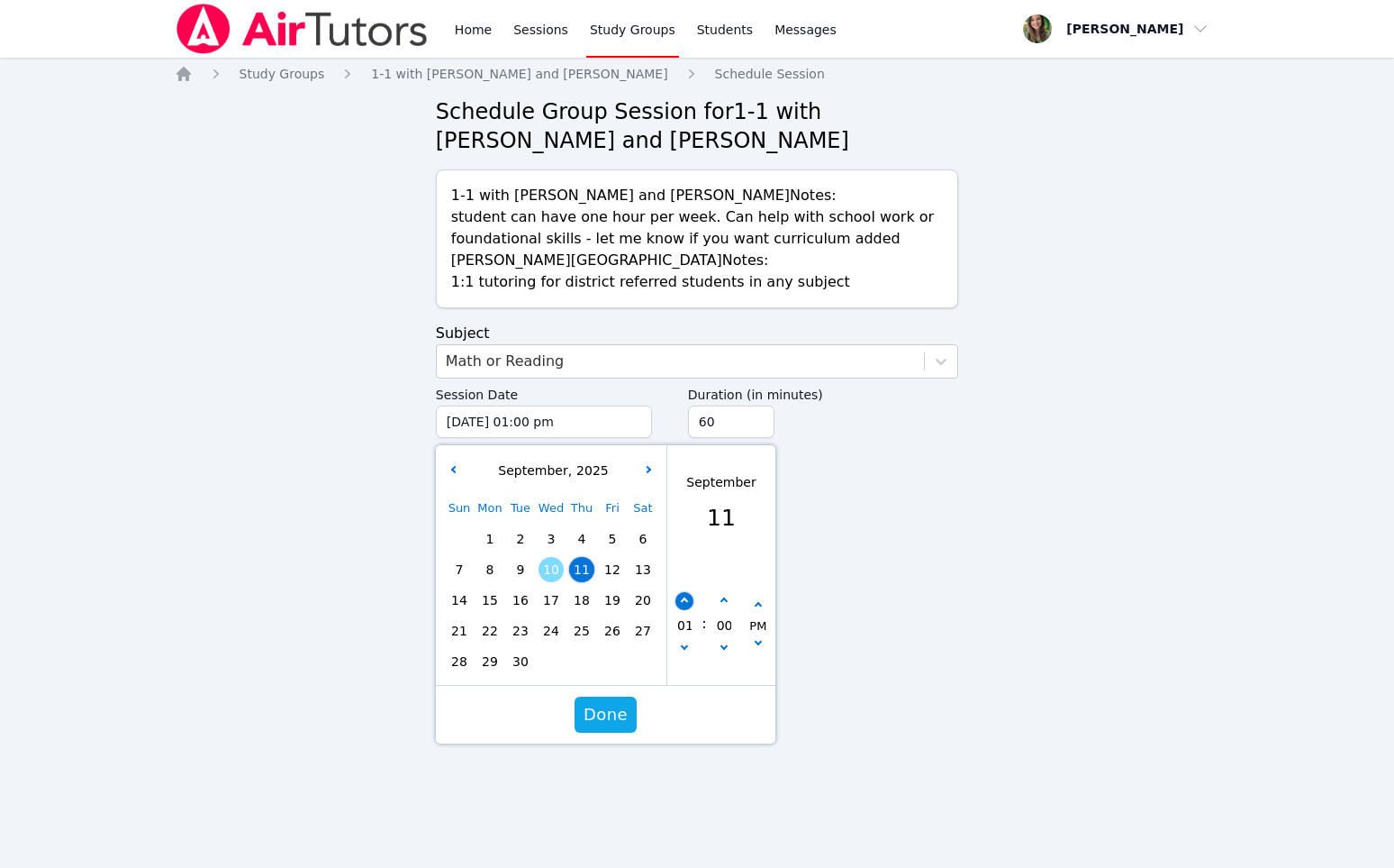
type input "[DATE] 02:00 pm"
type input "02"
click at [685, 594] on button "button" at bounding box center [685, 600] width 18 height 18
type input "[DATE] 03:00 pm"
type input "03"
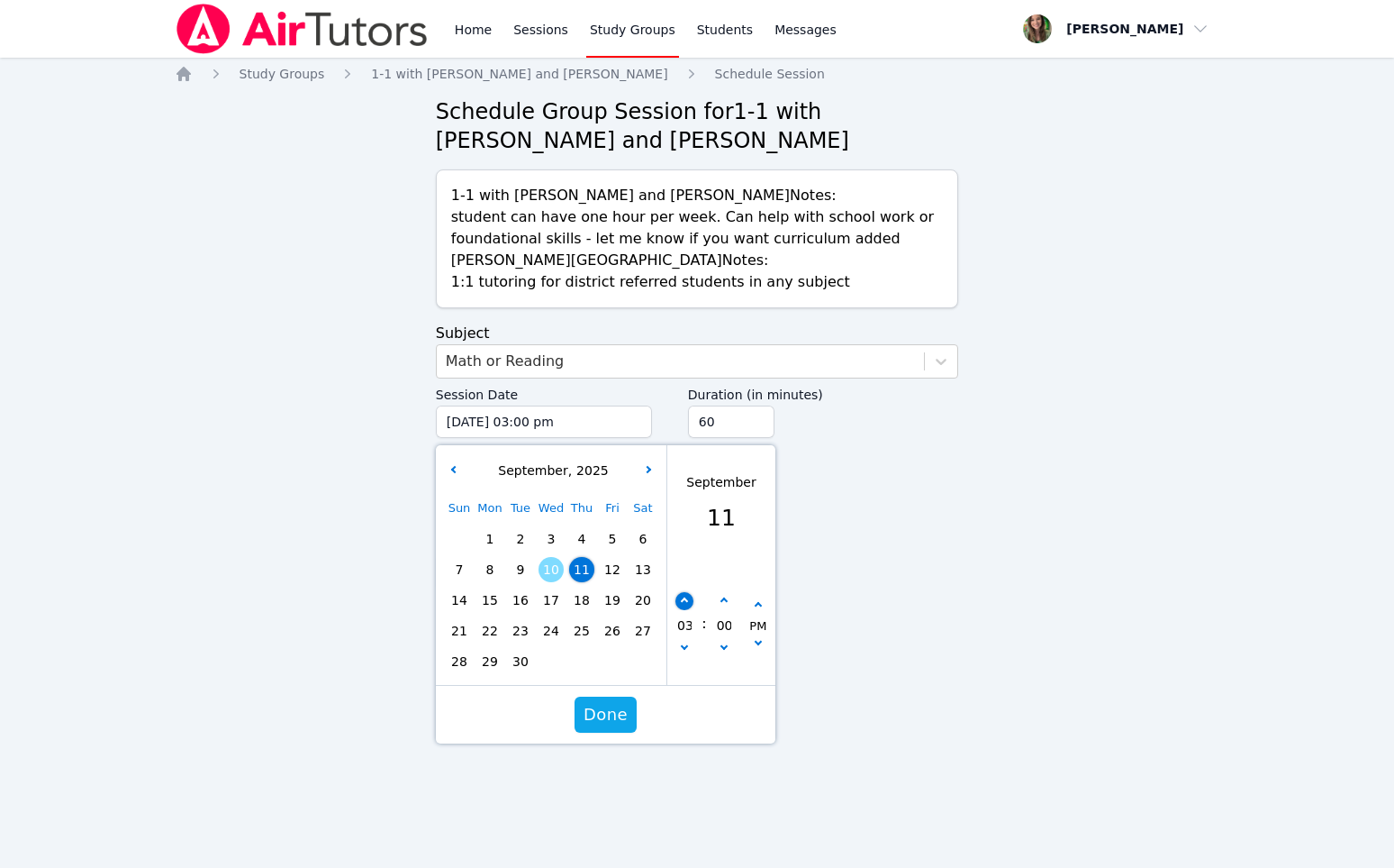
click at [685, 594] on button "button" at bounding box center [685, 600] width 18 height 18
type input "[DATE] 04:00 pm"
type input "04"
click at [685, 594] on button "button" at bounding box center [685, 600] width 18 height 18
type input "[DATE] 05:00 pm"
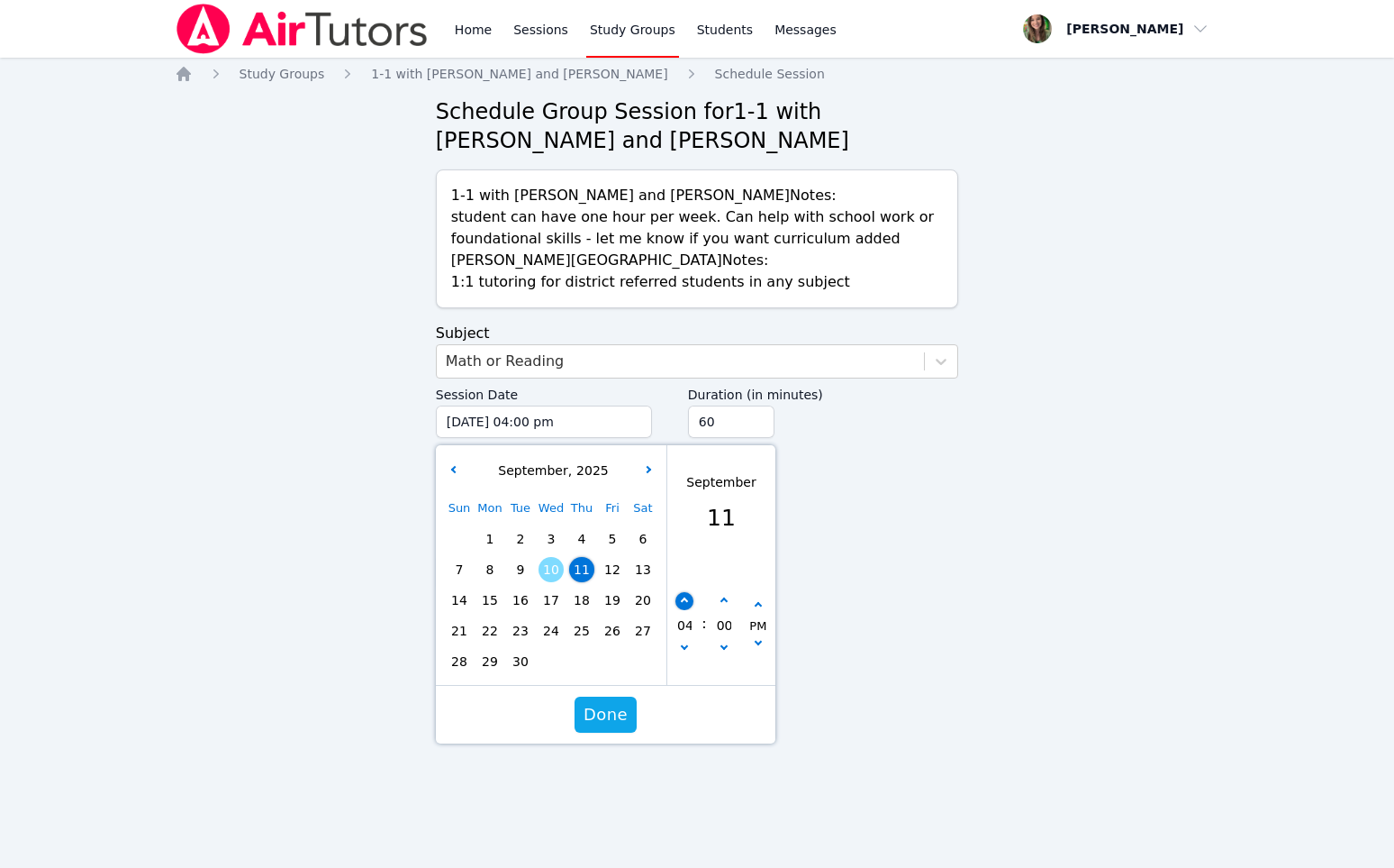
type input "05"
click at [685, 594] on button "button" at bounding box center [685, 600] width 18 height 18
type input "[DATE] 06:00 pm"
type input "06"
click at [685, 594] on button "button" at bounding box center [685, 600] width 18 height 18
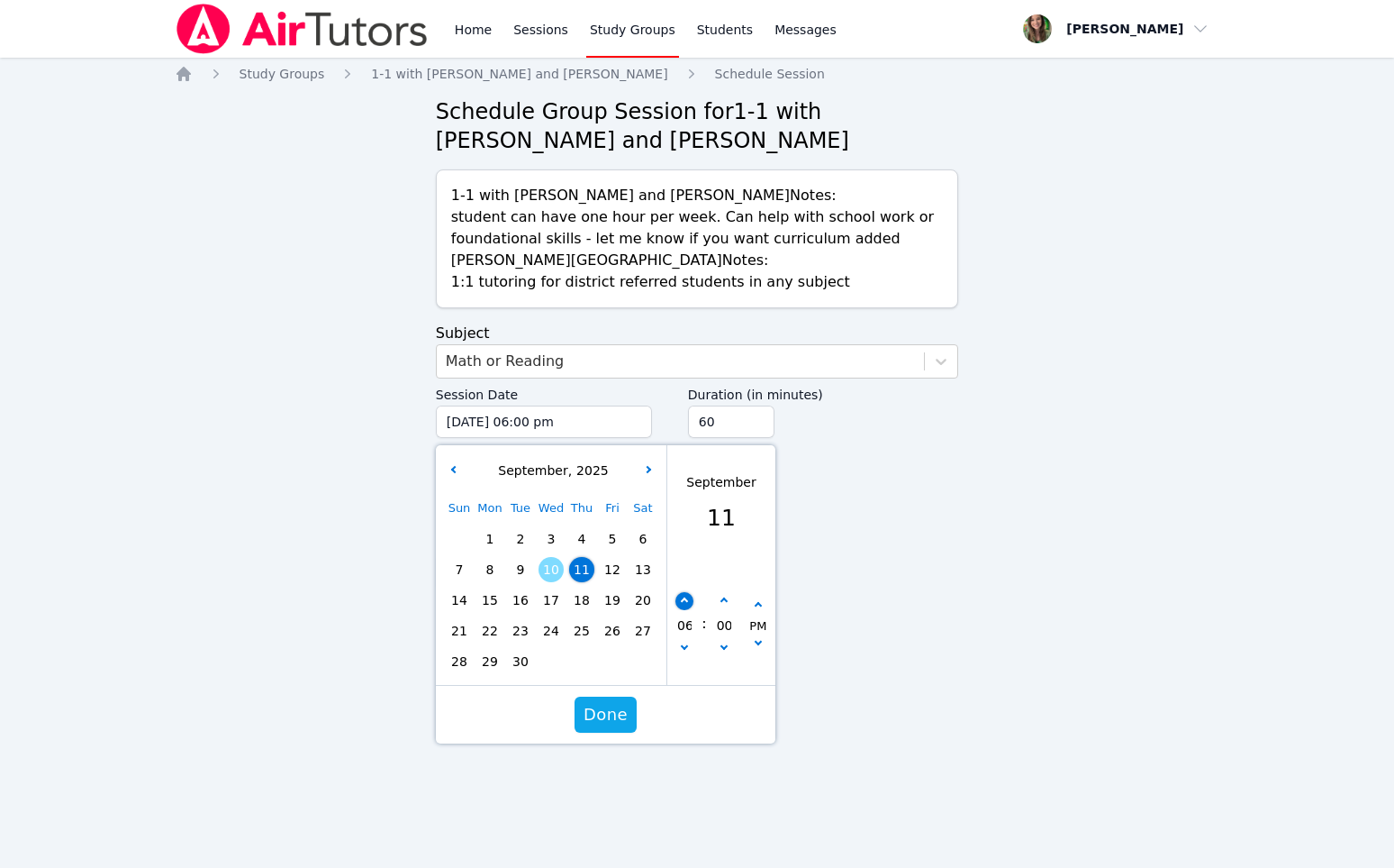
type input "[DATE] 07:00 pm"
type input "07"
click at [685, 594] on button "button" at bounding box center [685, 600] width 18 height 18
type input "[DATE] 08:00 pm"
type input "08"
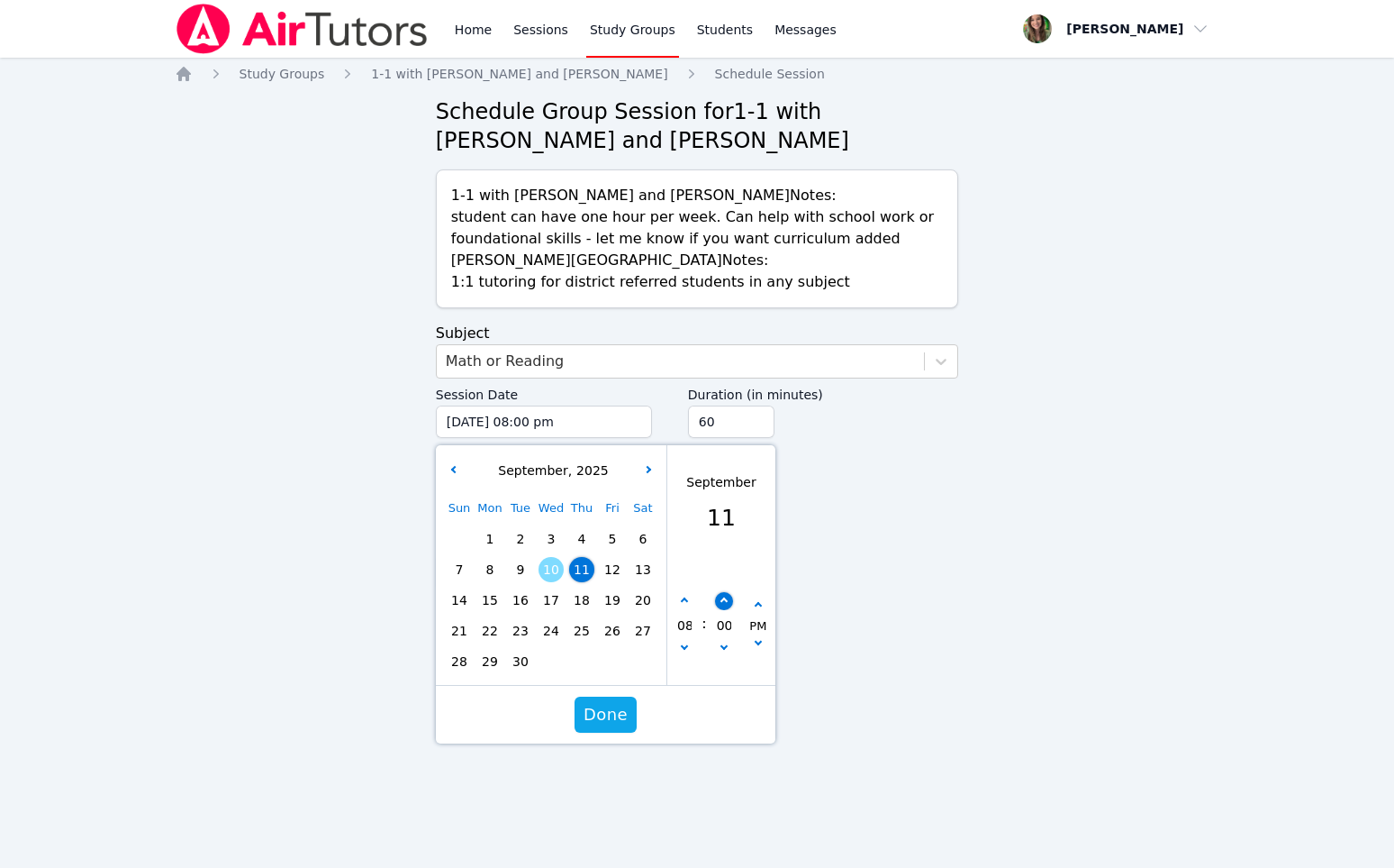
click at [722, 594] on button "button" at bounding box center [723, 600] width 18 height 18
type input "[DATE] 08:05 pm"
type input "05"
click at [722, 594] on button "button" at bounding box center [723, 600] width 18 height 18
type input "[DATE] 08:10 pm"
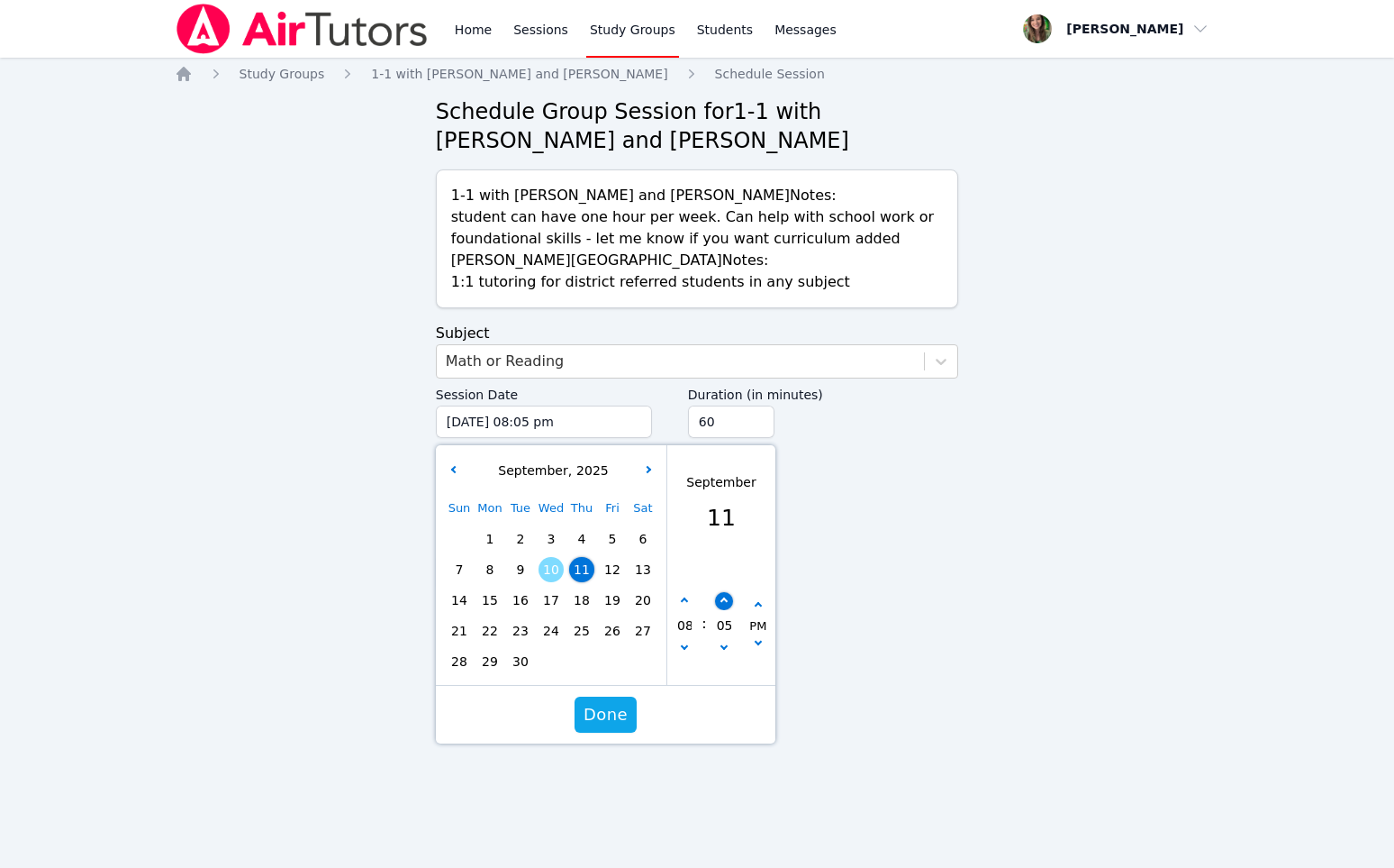
type input "10"
click at [722, 594] on button "button" at bounding box center [723, 600] width 18 height 18
type input "[DATE] 08:15 pm"
type input "15"
click at [722, 594] on button "button" at bounding box center [723, 600] width 18 height 18
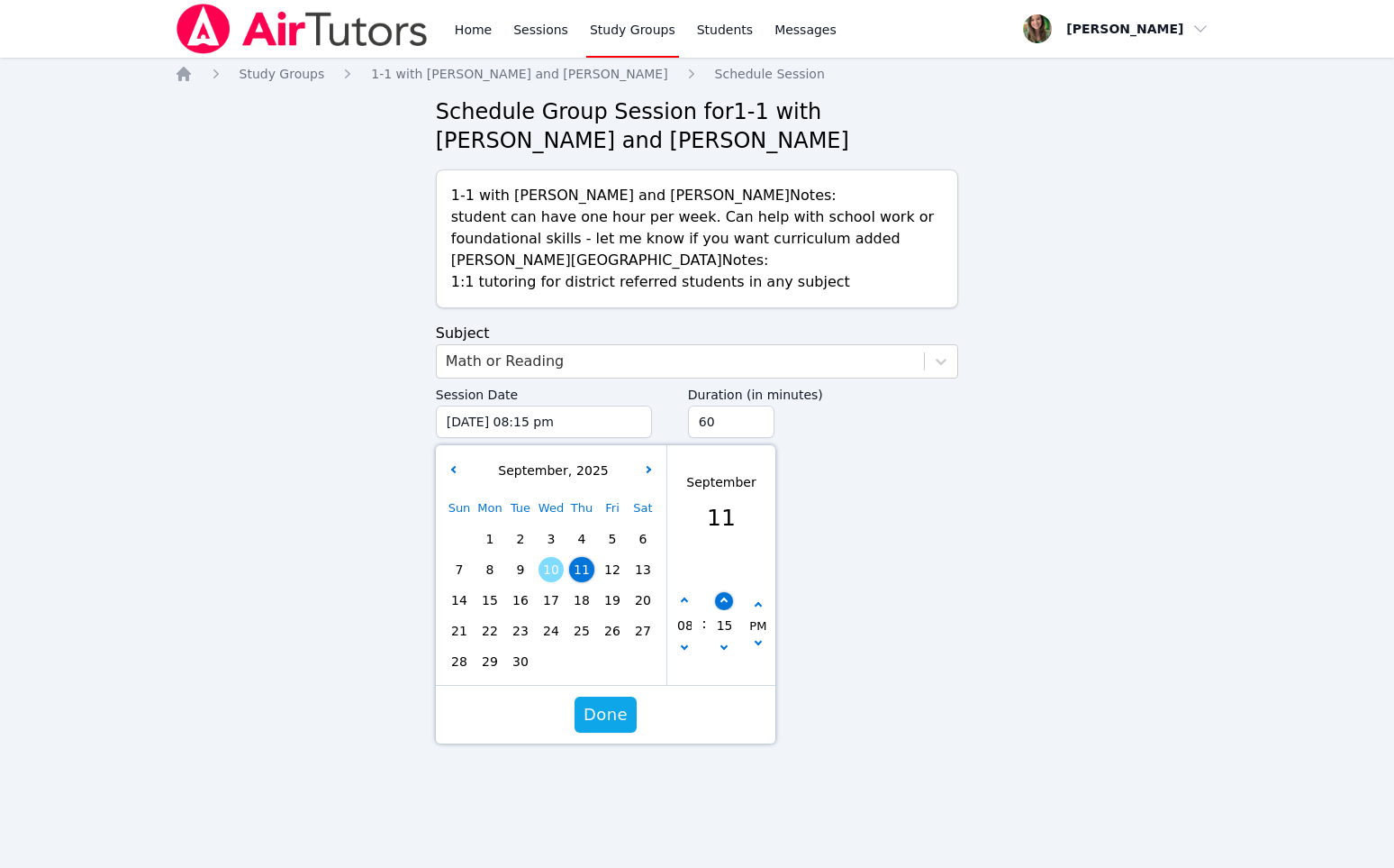
type input "[DATE] 08:20 pm"
type input "20"
click at [722, 594] on button "button" at bounding box center [723, 600] width 18 height 18
type input "[DATE] 08:25 pm"
type input "25"
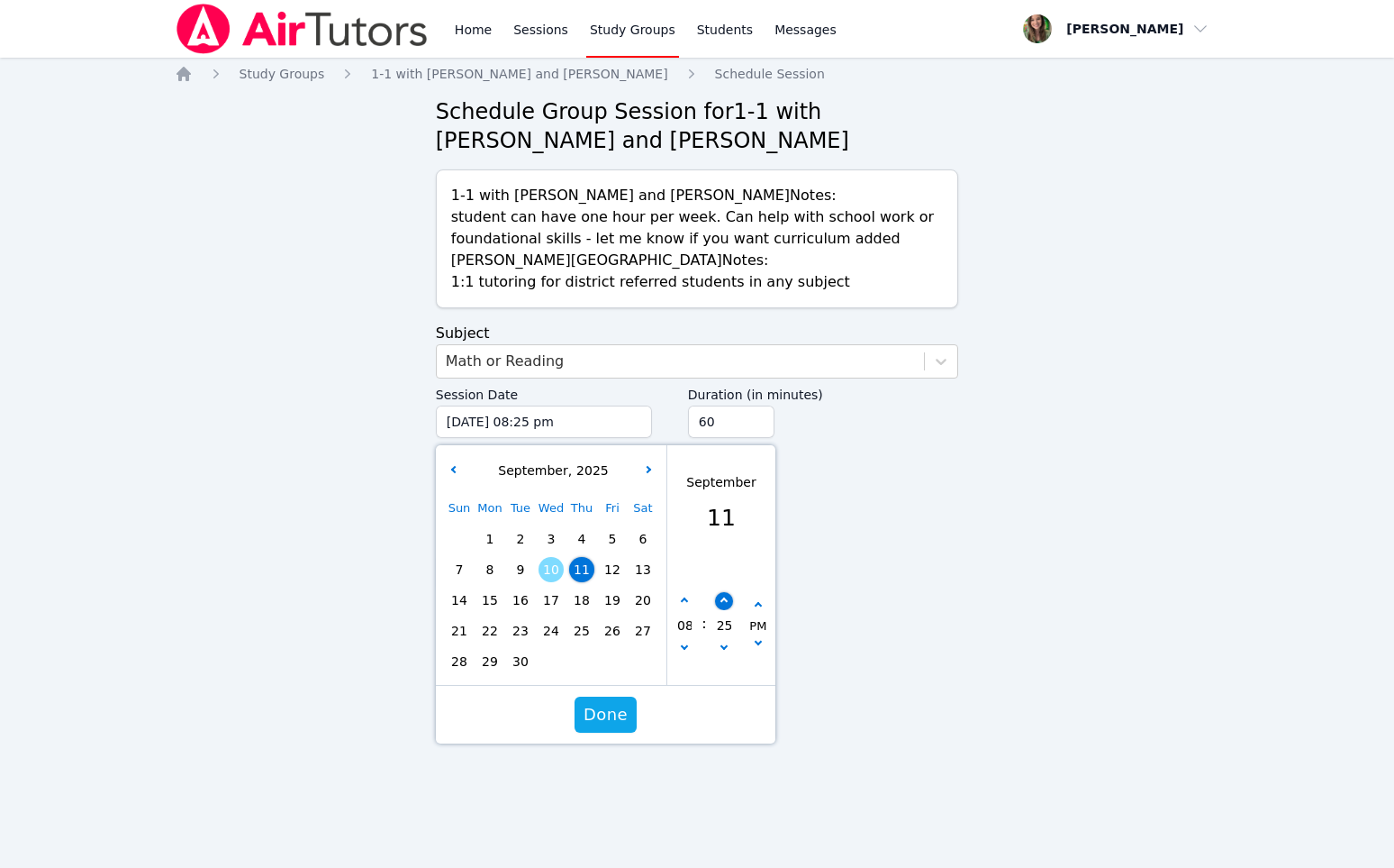
click at [722, 594] on button "button" at bounding box center [723, 600] width 18 height 18
type input "[DATE] 08:30 pm"
type input "30"
click at [611, 724] on span "Done" at bounding box center [606, 714] width 44 height 25
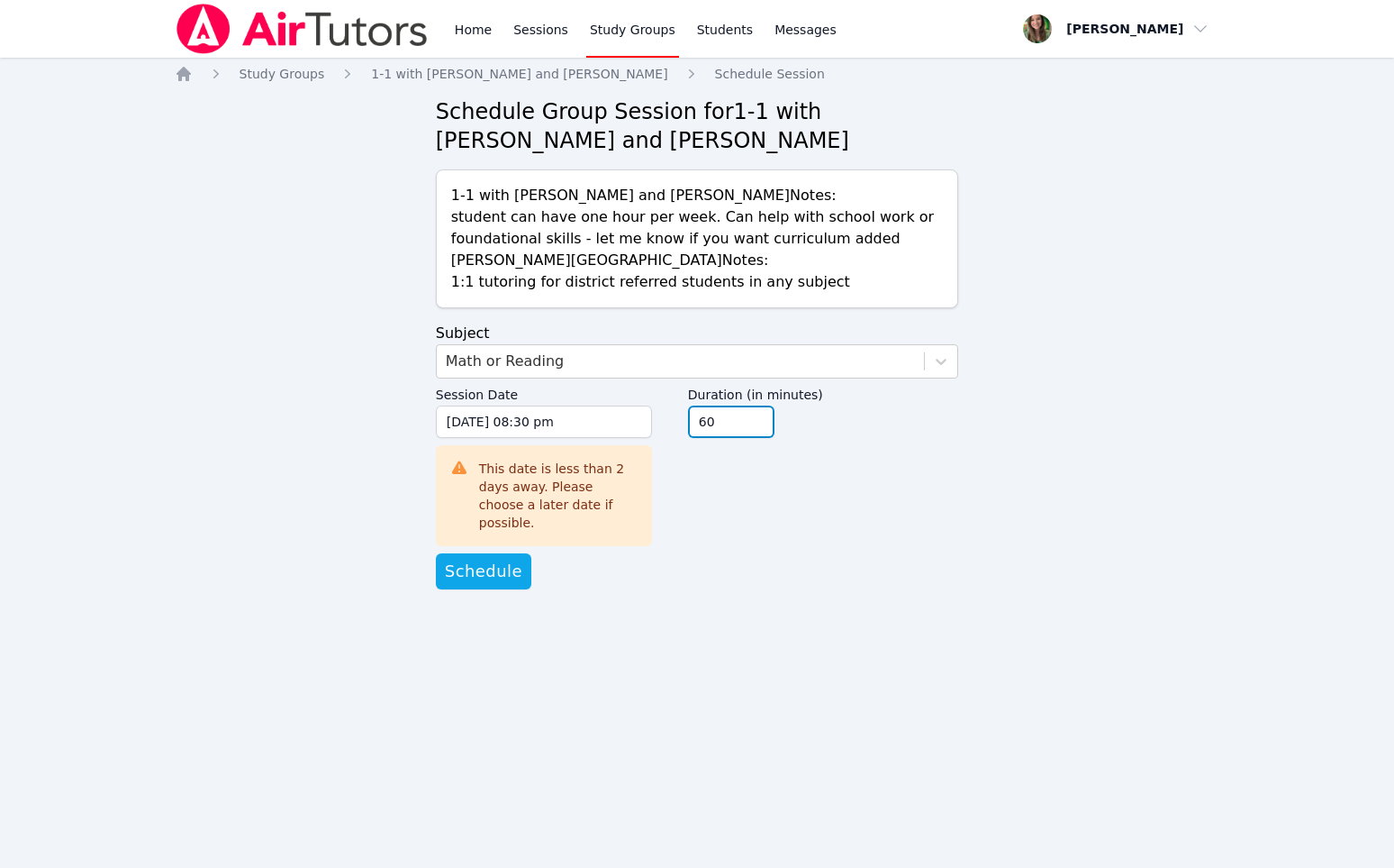
click at [723, 424] on input "60" at bounding box center [732, 422] width 86 height 33
click at [757, 424] on input "45" at bounding box center [732, 422] width 86 height 33
type input "30"
click at [757, 424] on input "30" at bounding box center [732, 422] width 86 height 33
click at [492, 562] on span "Schedule" at bounding box center [484, 571] width 78 height 25
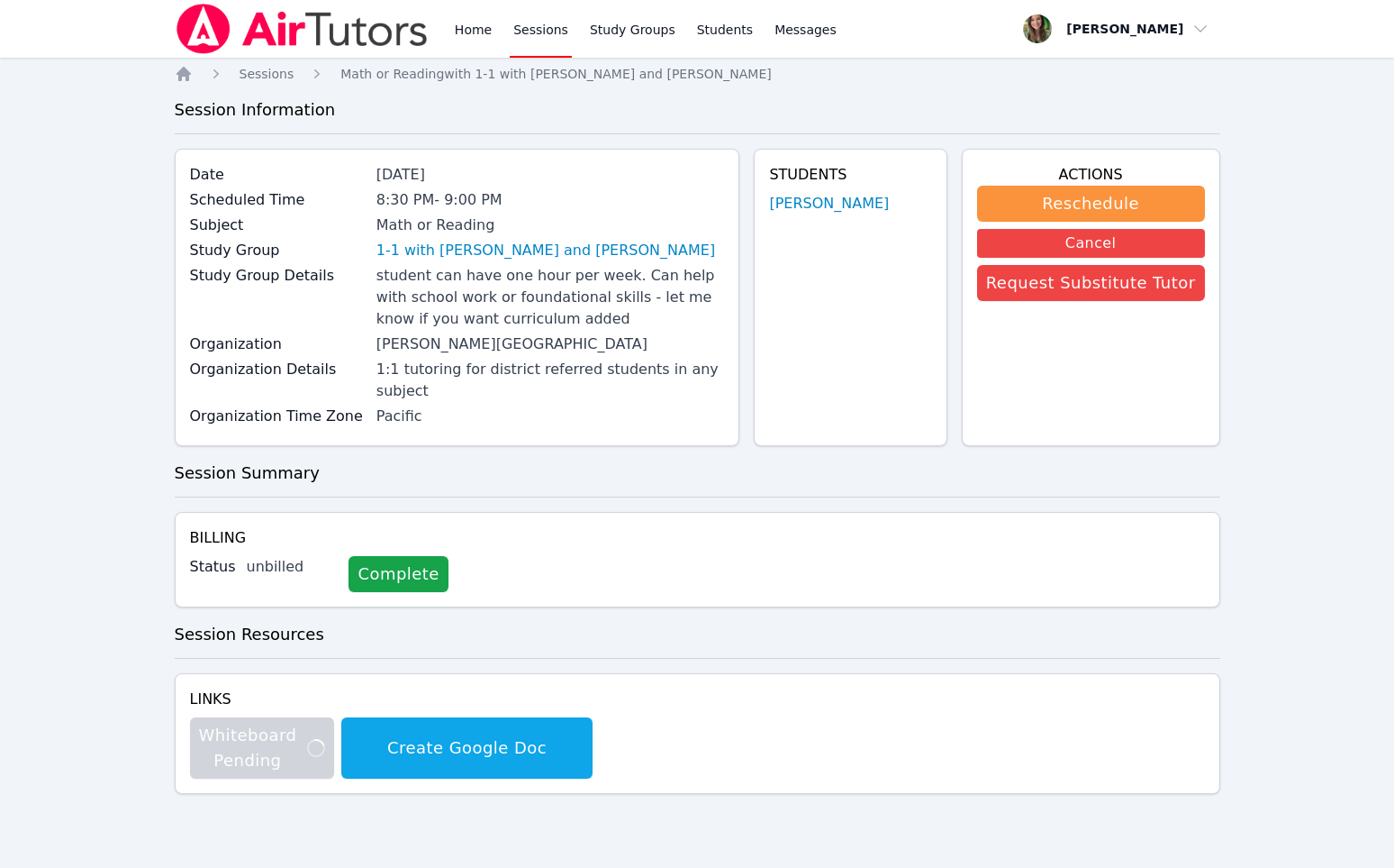
click at [138, 115] on div "Home Sessions Study Groups Students Messages Open user menu [PERSON_NAME] Open …" at bounding box center [697, 434] width 1394 height 868
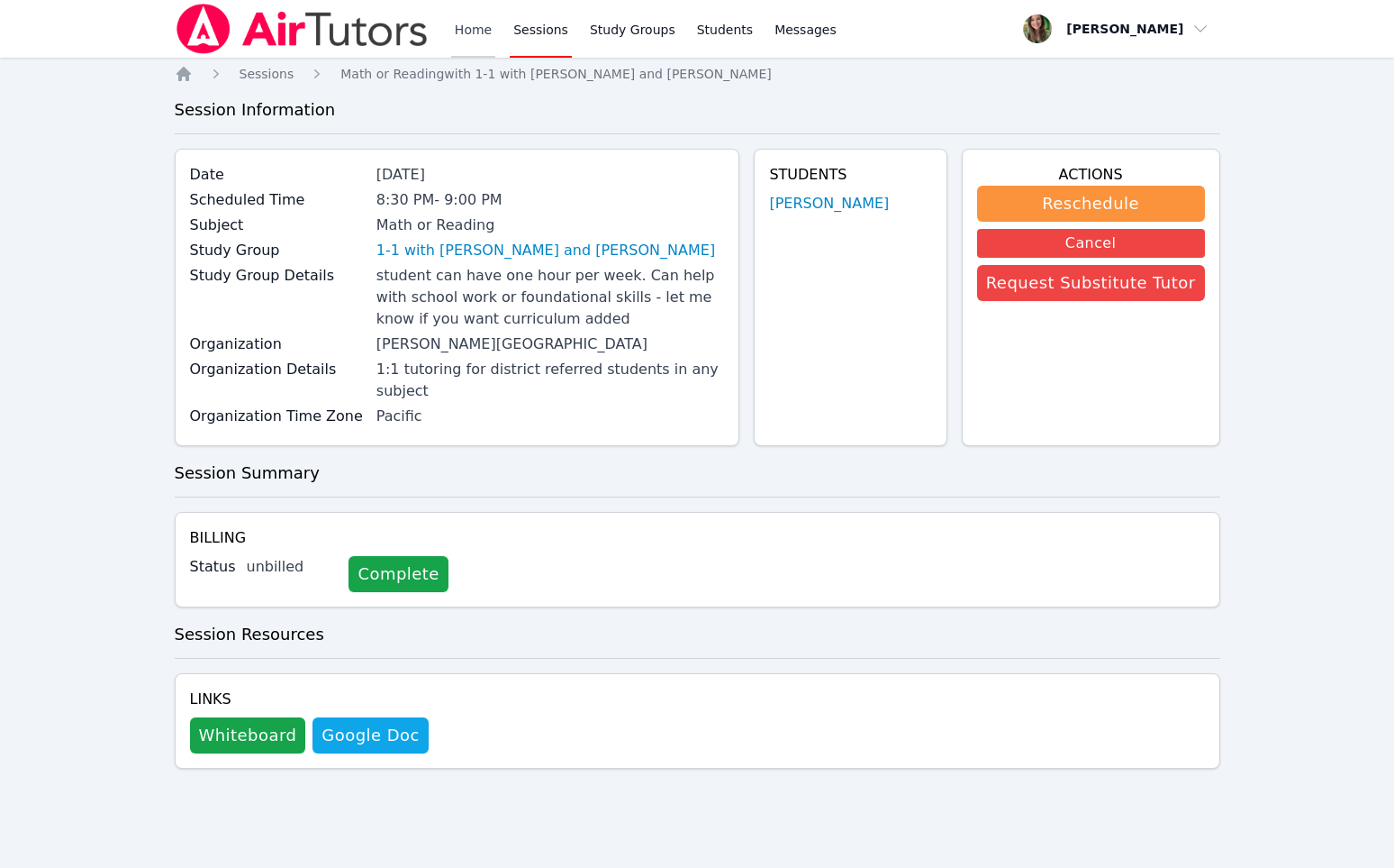
click at [475, 34] on link "Home" at bounding box center [473, 29] width 44 height 58
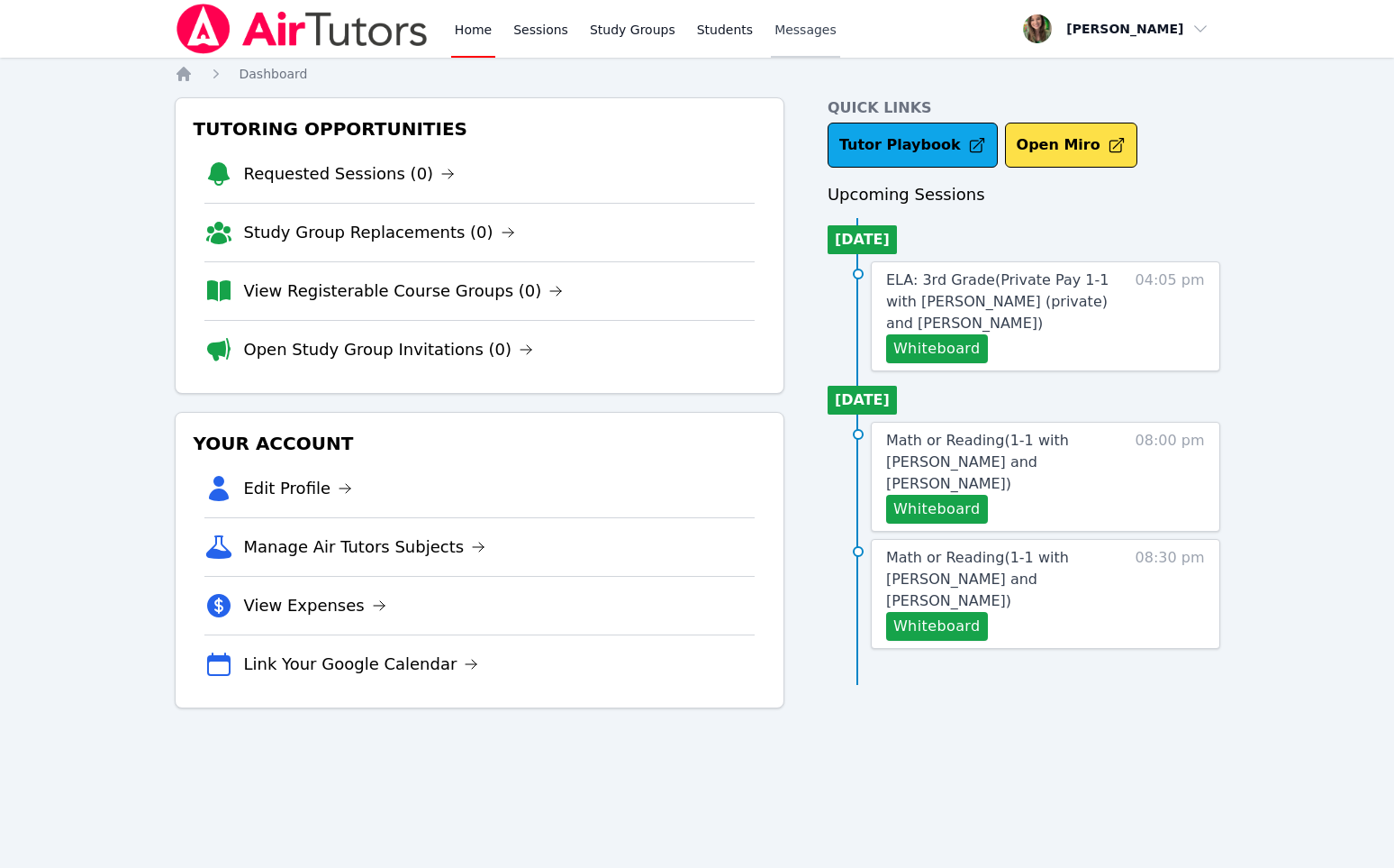
click at [776, 40] on link "Messages" at bounding box center [805, 29] width 69 height 58
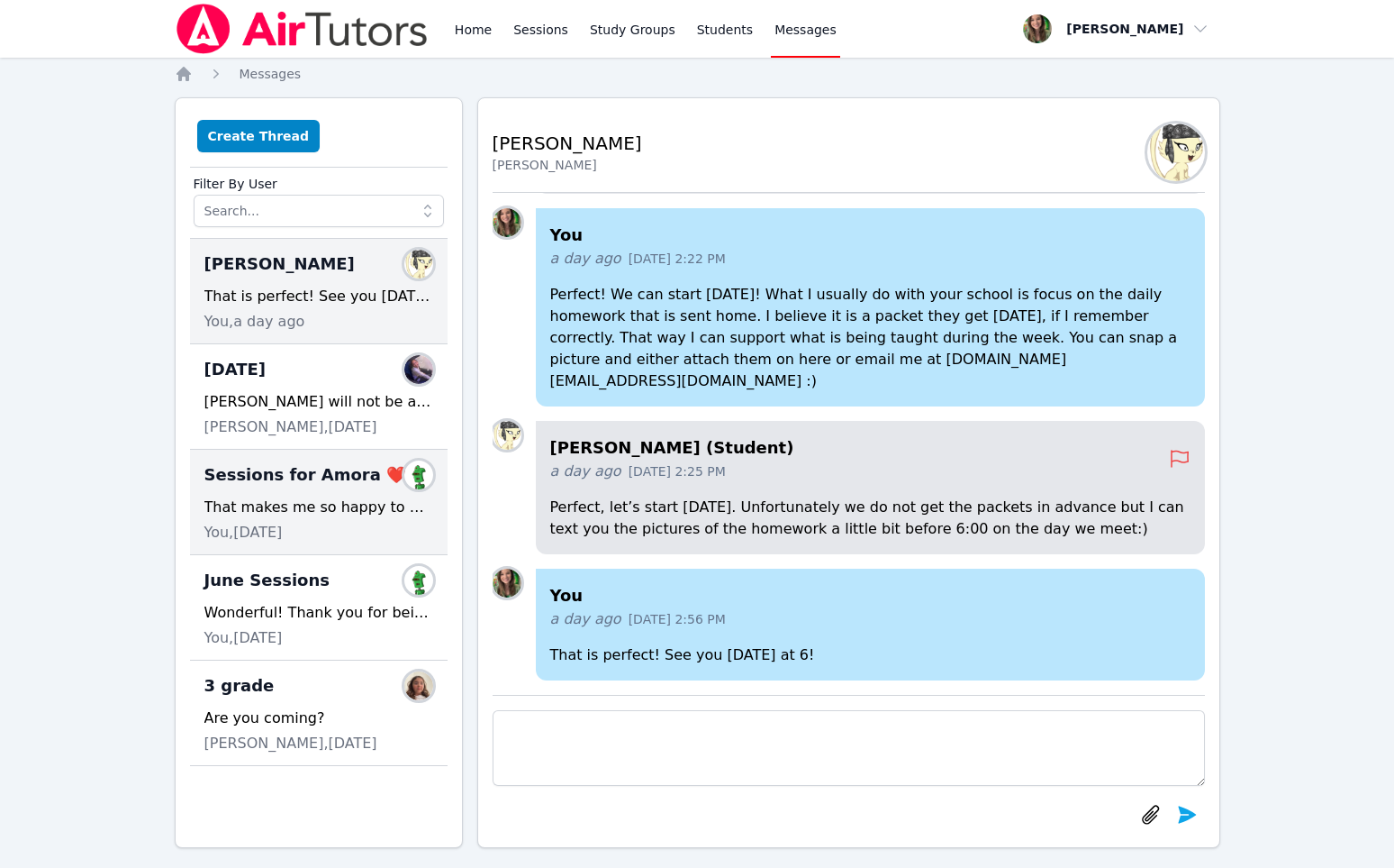
click at [248, 494] on div "Sessions for Amora ❤️ Members That makes me so happy to hear! I love our sessio…" at bounding box center [319, 502] width 257 height 106
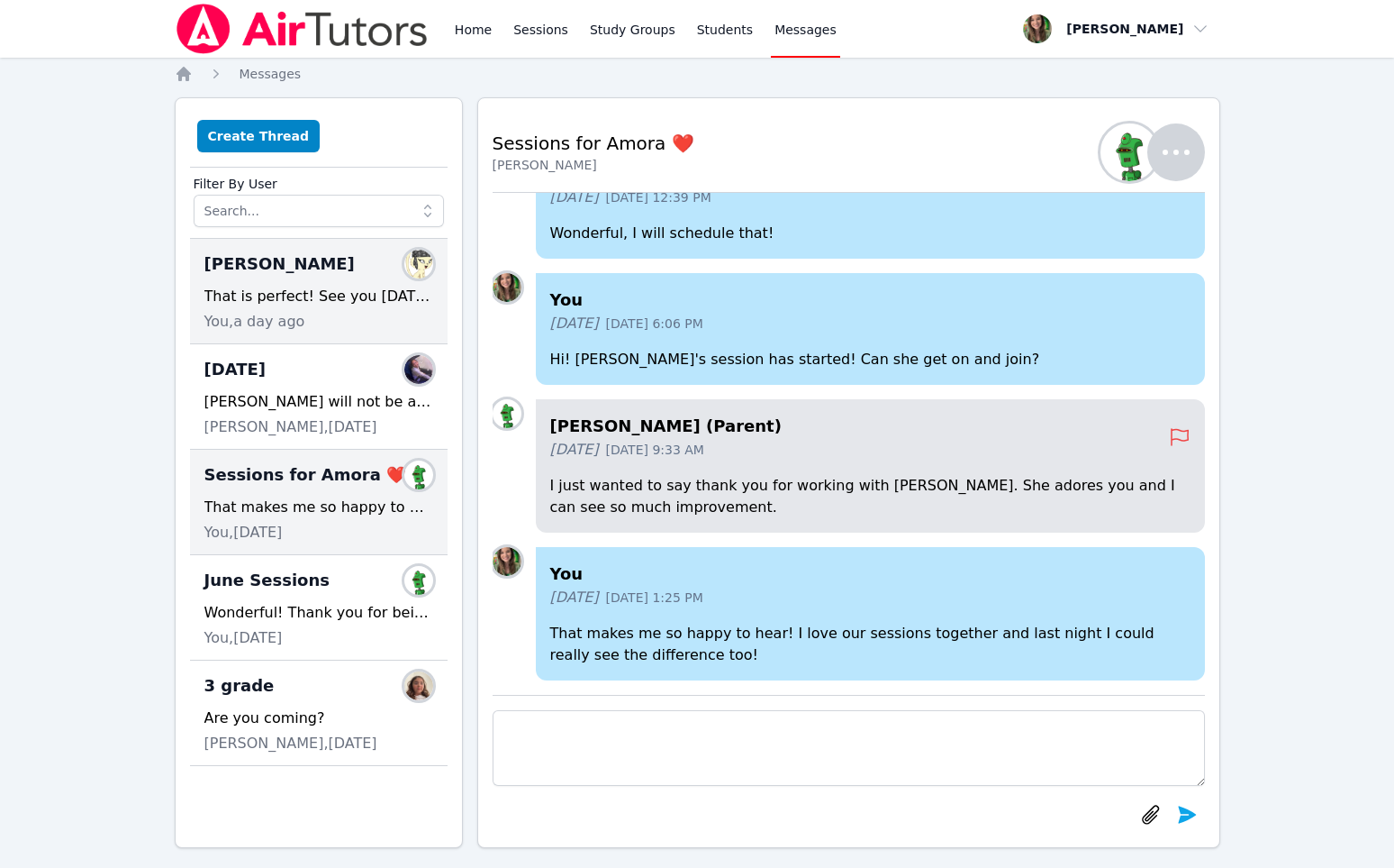
click at [265, 280] on div "[PERSON_NAME] Members That is perfect! See you [DATE] at 6! You, a day ago" at bounding box center [319, 292] width 257 height 106
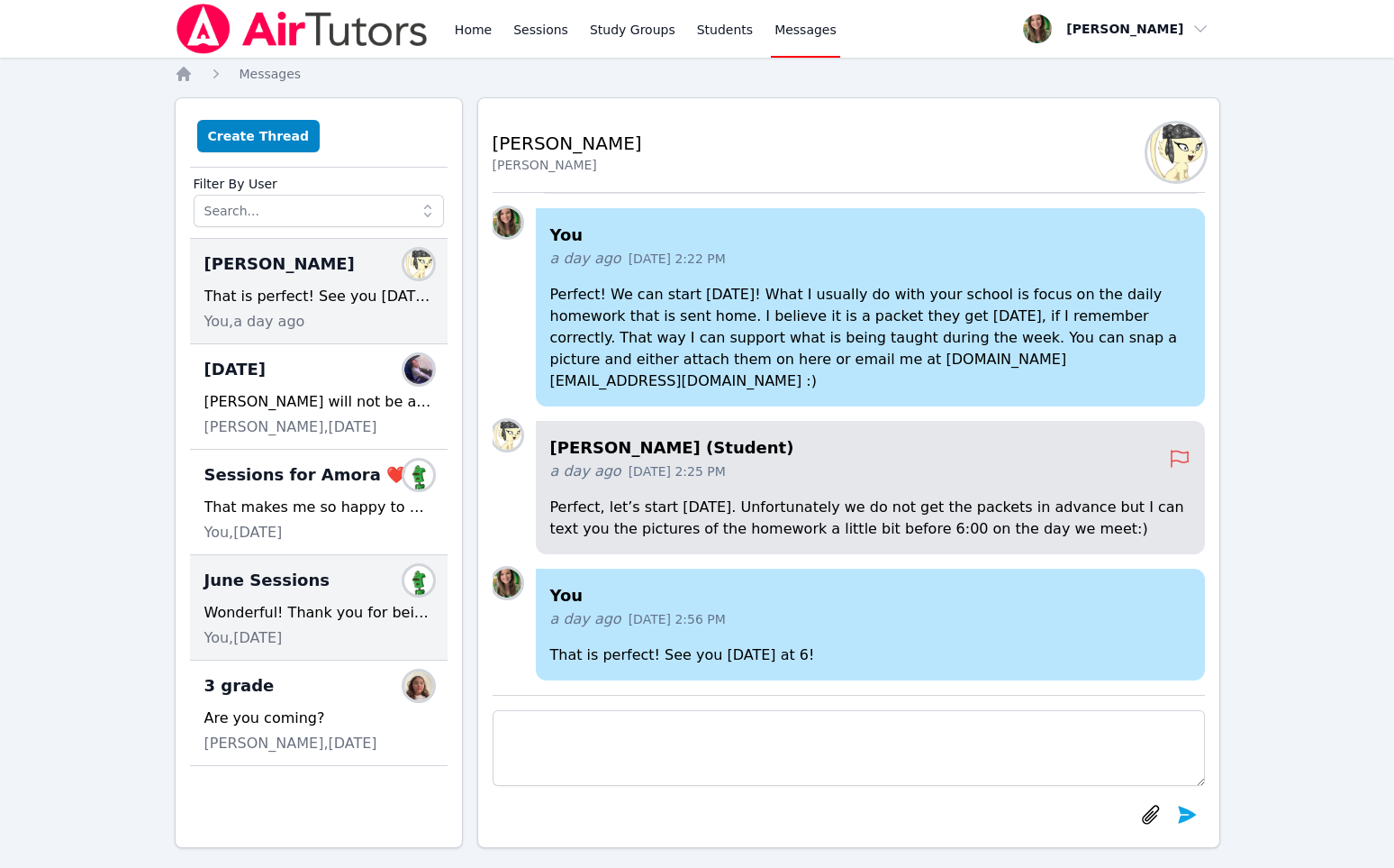
click at [275, 615] on div "Wonderful! Thank you for being flexible for me! Have you found two additional d…" at bounding box center [319, 613] width 228 height 22
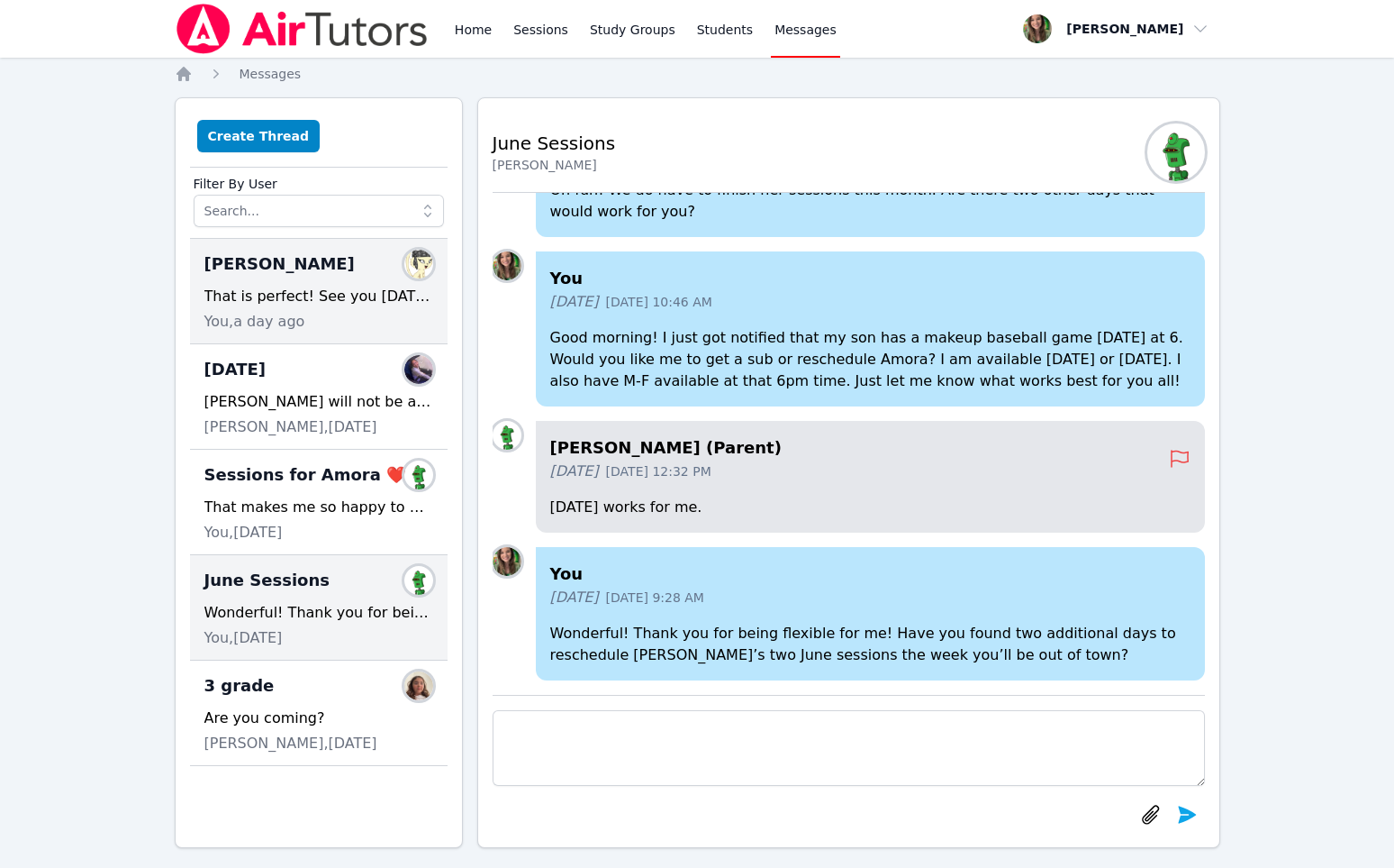
click at [300, 292] on div "That is perfect! See you [DATE] at 6!" at bounding box center [319, 296] width 228 height 22
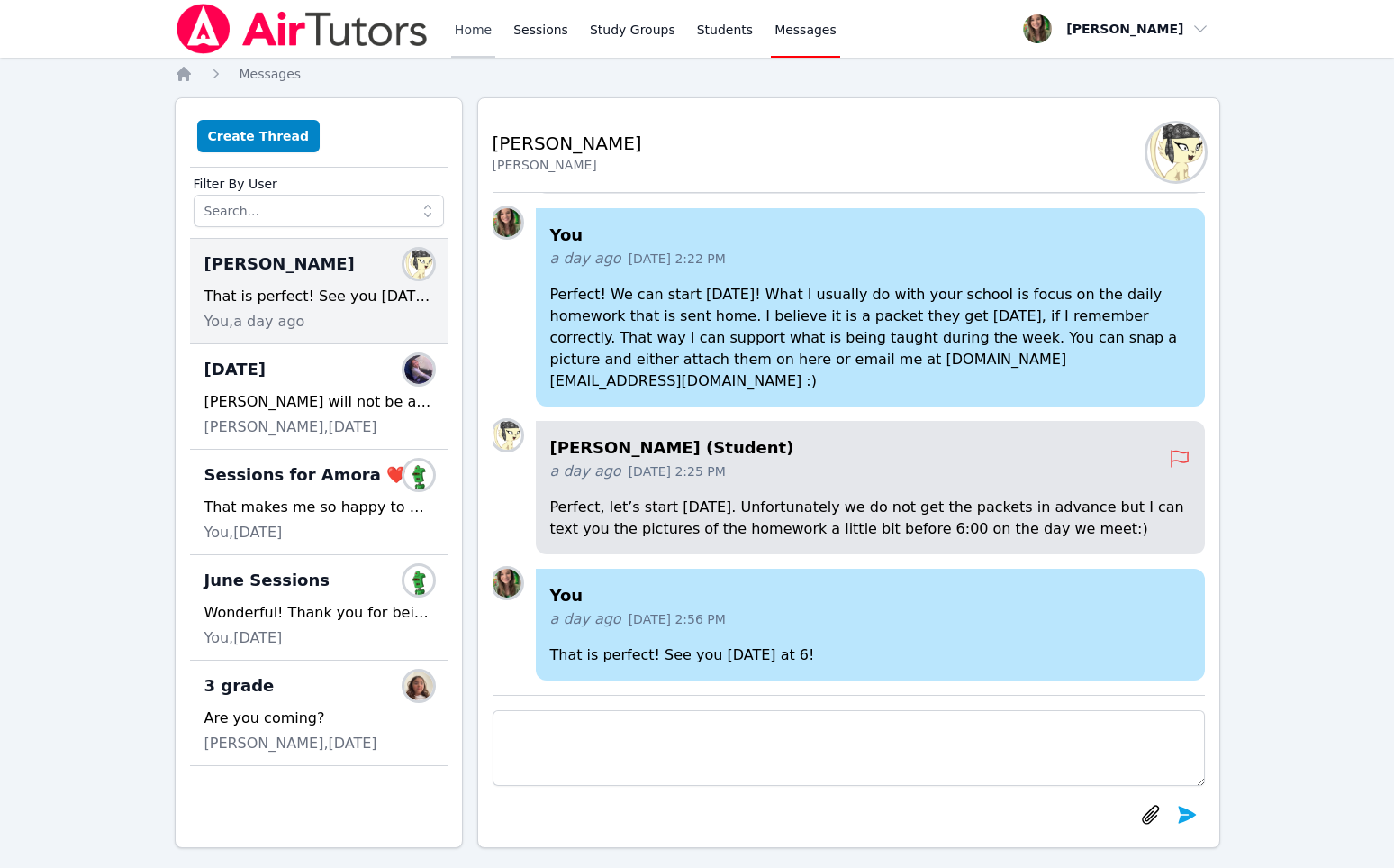
click at [460, 36] on link "Home" at bounding box center [473, 29] width 44 height 58
